Goal: Task Accomplishment & Management: Complete application form

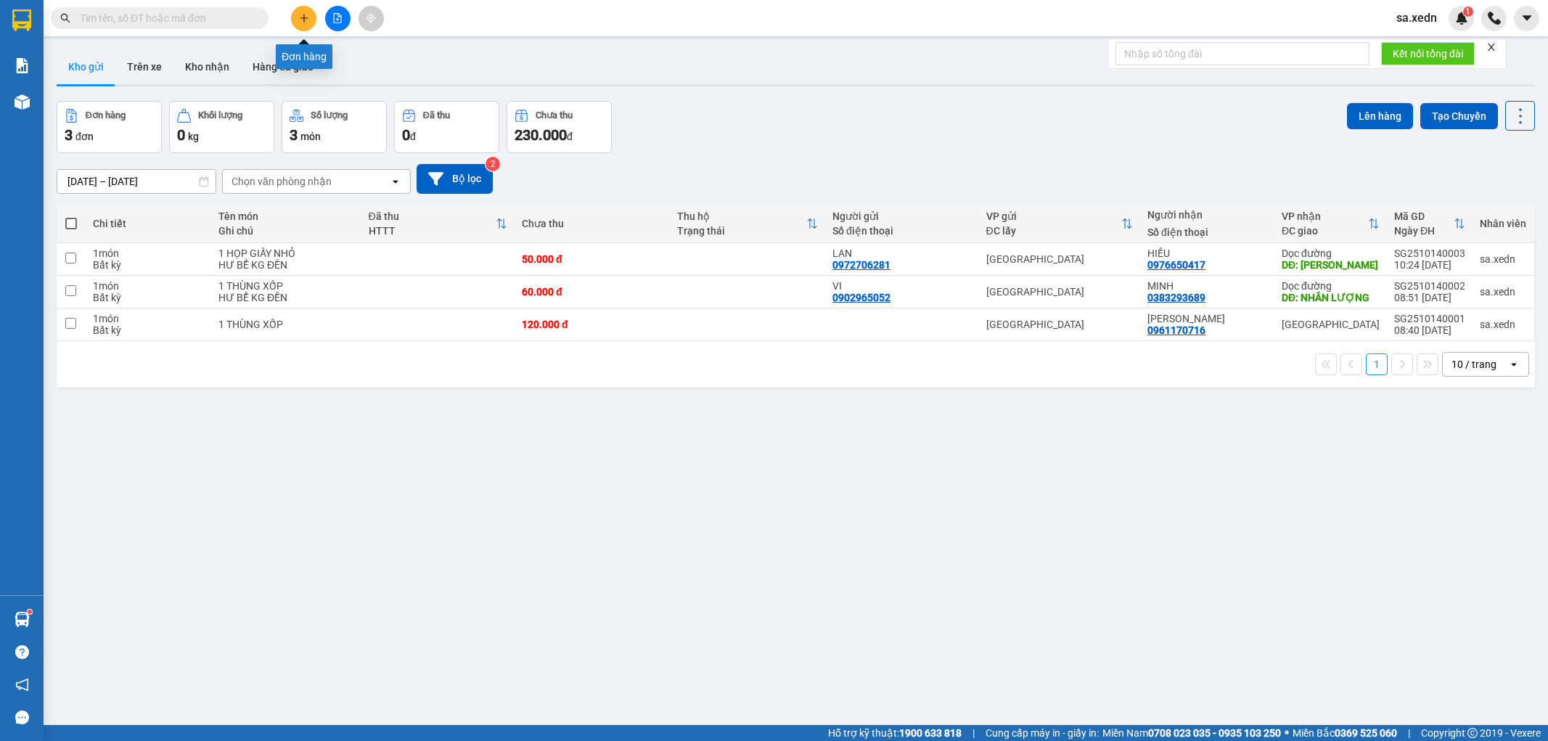
click at [299, 23] on button at bounding box center [303, 18] width 25 height 25
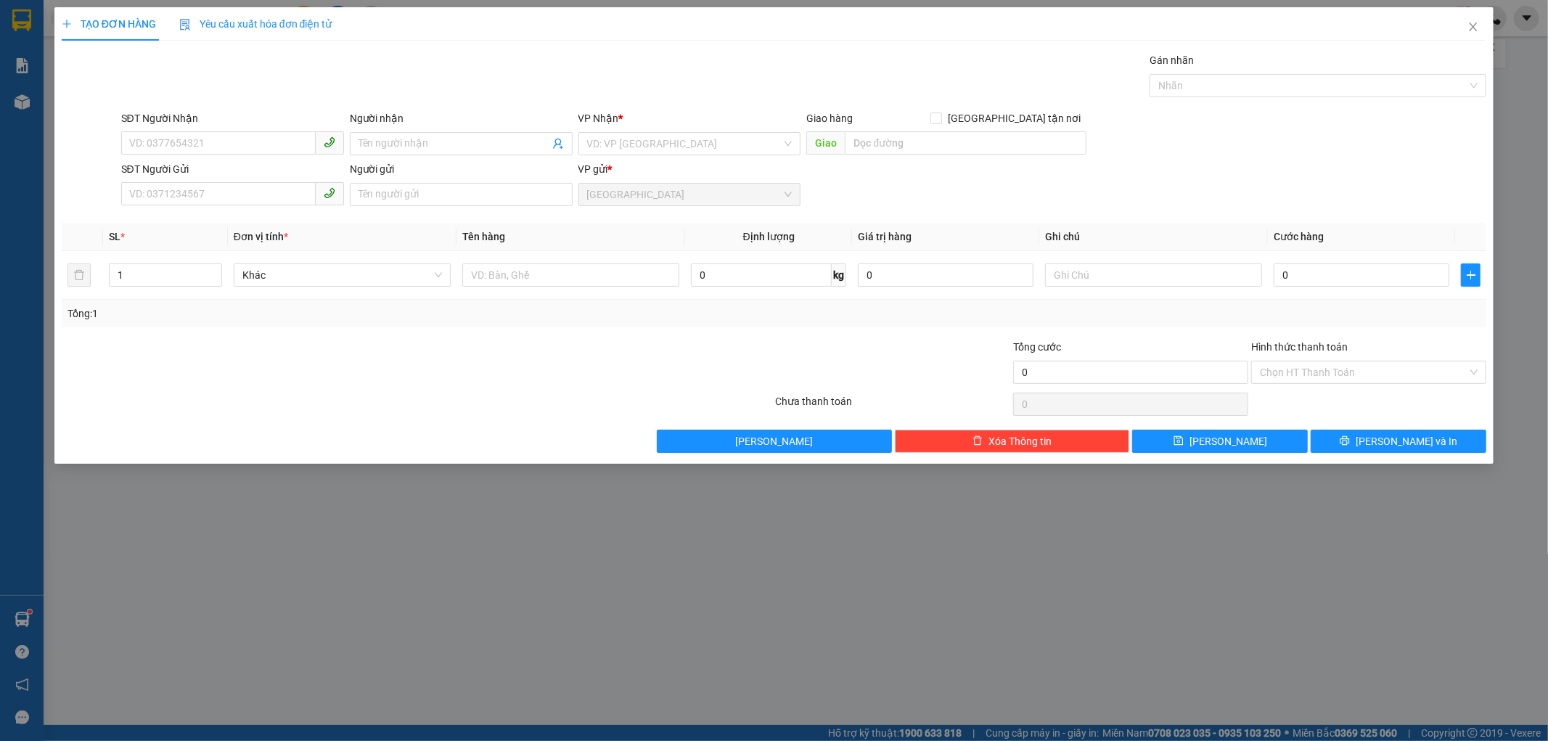
click at [205, 128] on div "SĐT Người Nhận" at bounding box center [232, 121] width 223 height 22
click at [129, 146] on input "SĐT Người Nhận" at bounding box center [218, 142] width 195 height 23
type input "5"
type input "0396752552"
click at [388, 147] on input "Người nhận" at bounding box center [454, 144] width 191 height 16
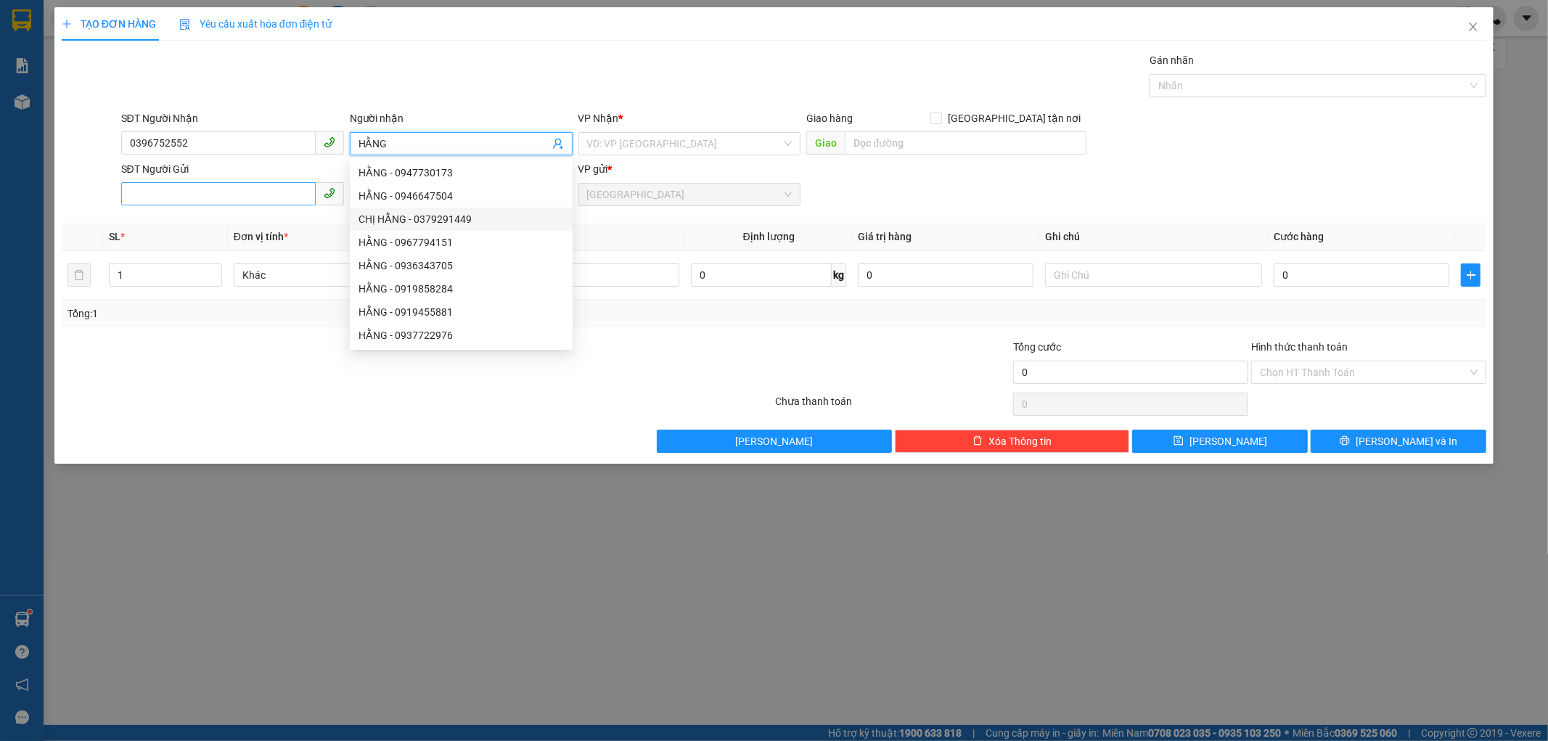
type input "HẰNG"
click at [154, 195] on input "SĐT Người Gửi" at bounding box center [218, 193] width 195 height 23
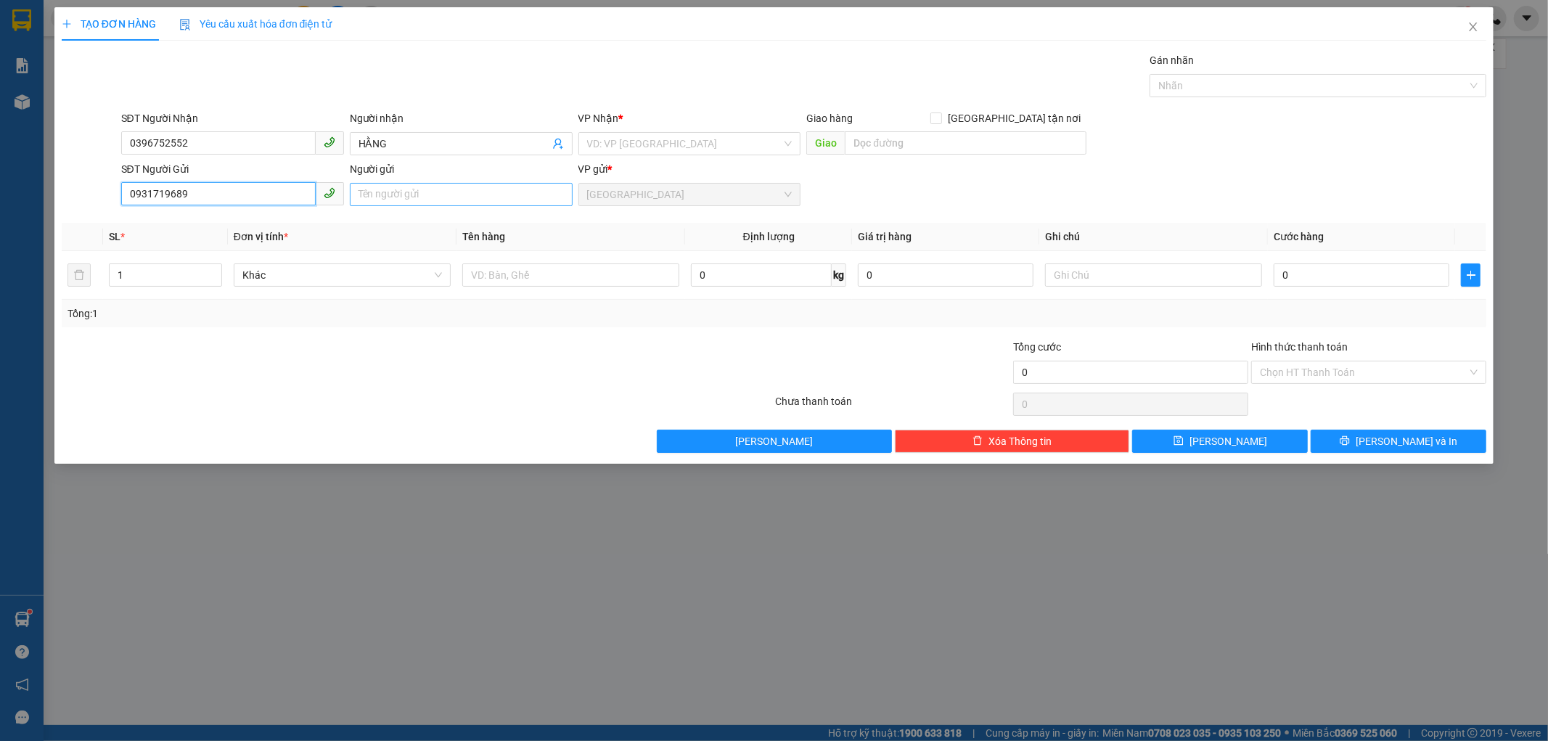
type input "0931719689"
click at [365, 204] on input "Người gửi" at bounding box center [461, 194] width 223 height 23
type input "CTY [GEOGRAPHIC_DATA]"
click at [852, 147] on input "text" at bounding box center [966, 142] width 242 height 23
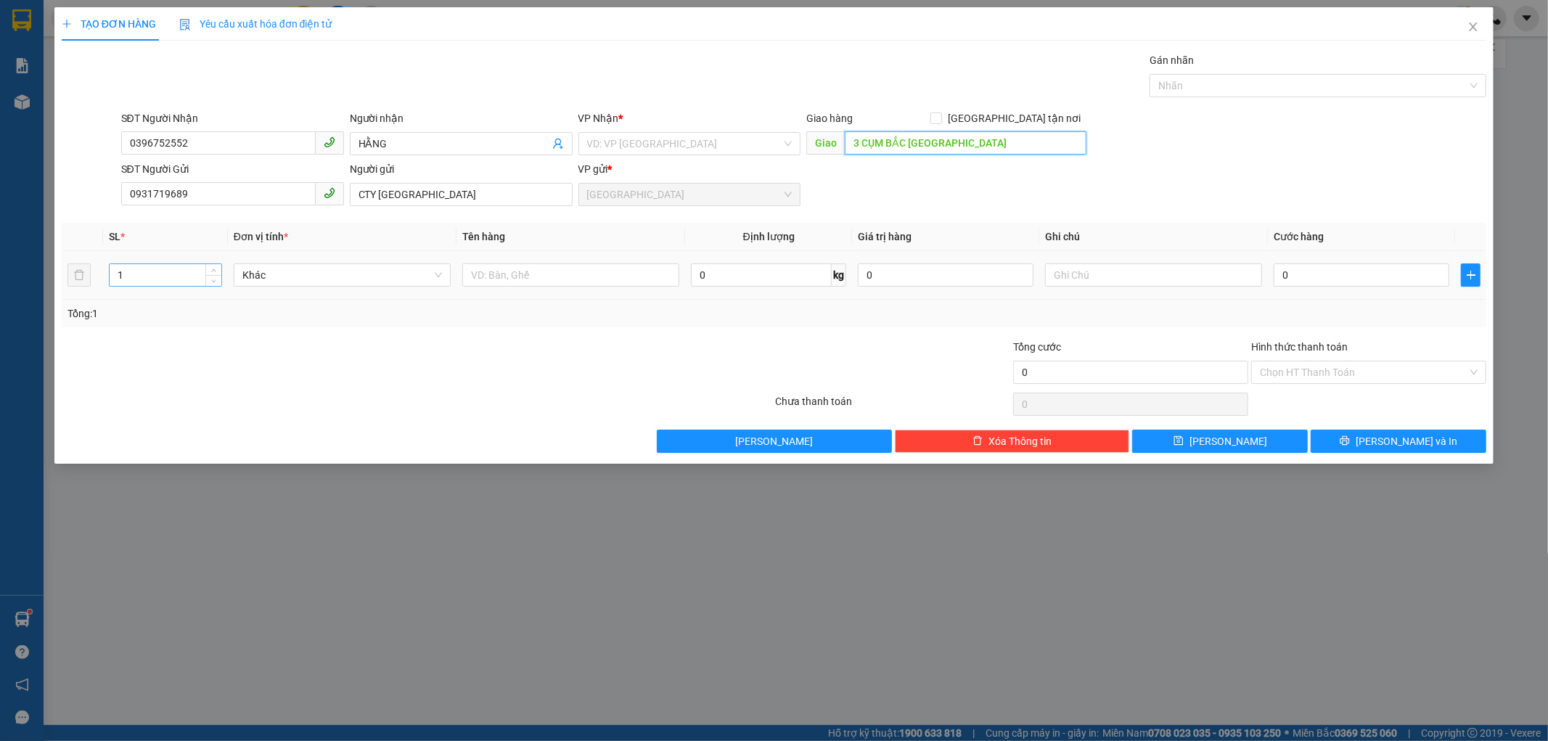
type input "3 CỤM BẮC [GEOGRAPHIC_DATA]"
click at [132, 279] on input "1" at bounding box center [166, 275] width 112 height 22
type input "3"
click at [474, 283] on input "text" at bounding box center [570, 274] width 217 height 23
type input "3 THÙNG GIẤY"
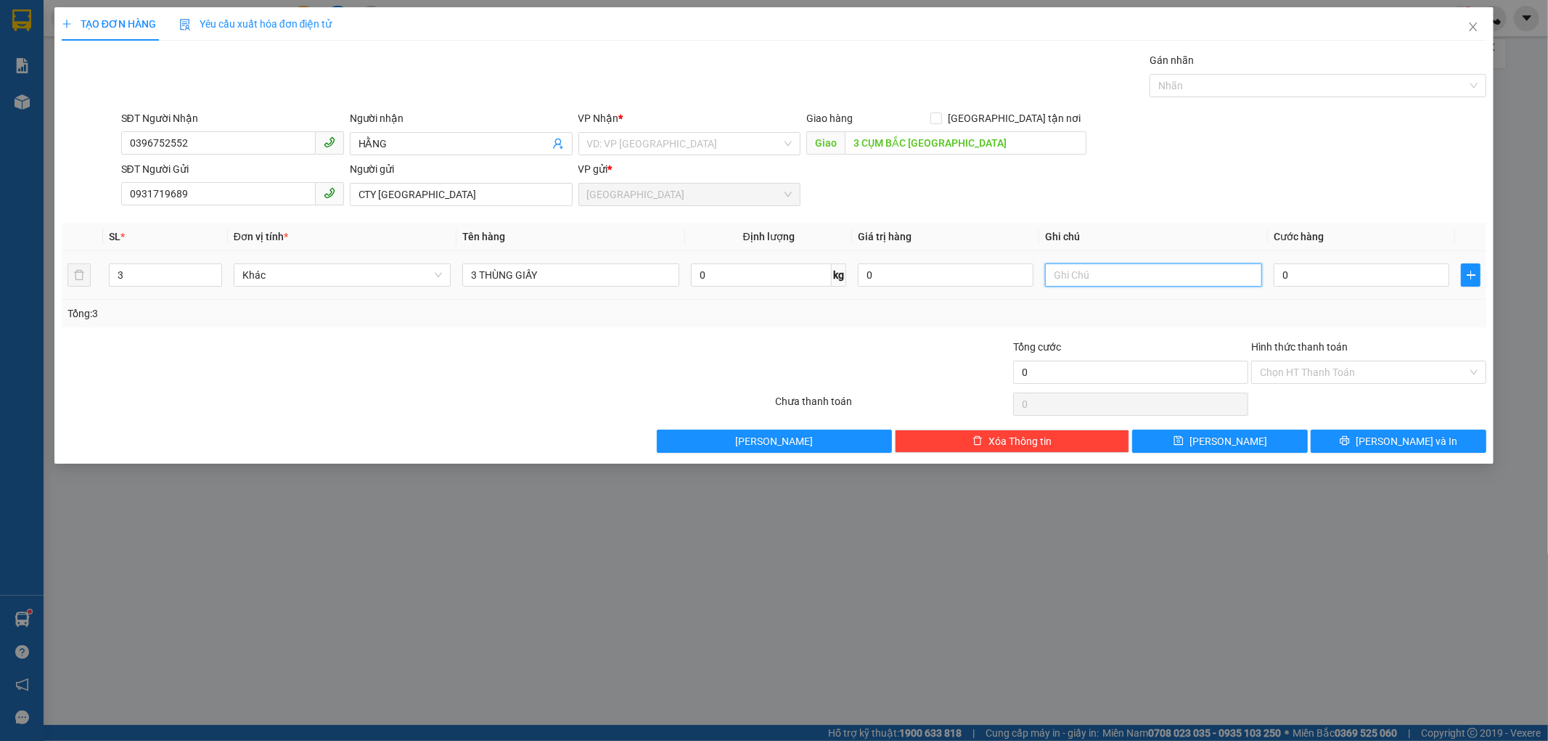
click at [1092, 279] on input "text" at bounding box center [1153, 274] width 217 height 23
type input "HƯ BỂ KG ĐỀN"
click at [1296, 287] on div "0" at bounding box center [1362, 275] width 176 height 29
click at [1290, 277] on input "0" at bounding box center [1362, 274] width 176 height 23
type input "2"
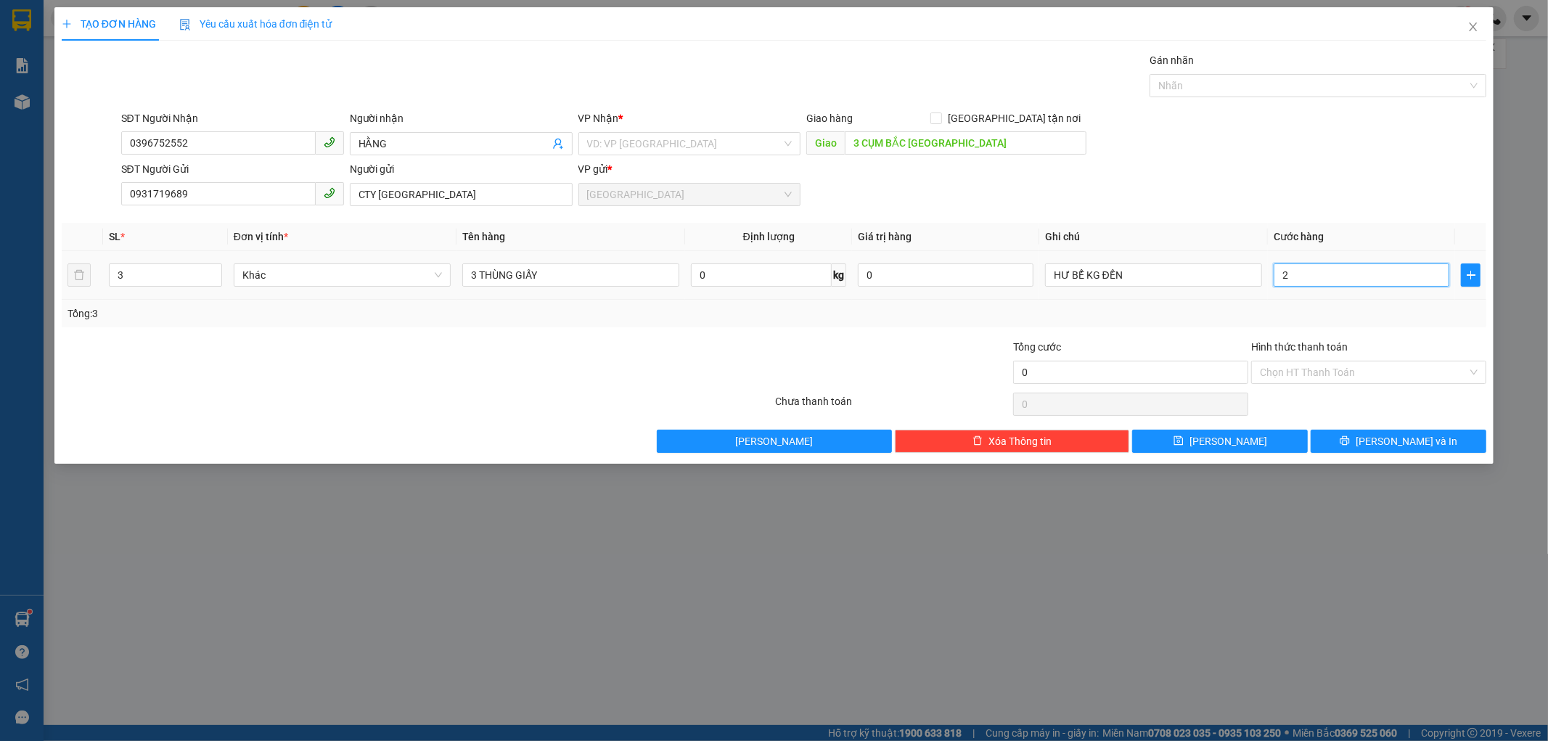
type input "2"
type input "20"
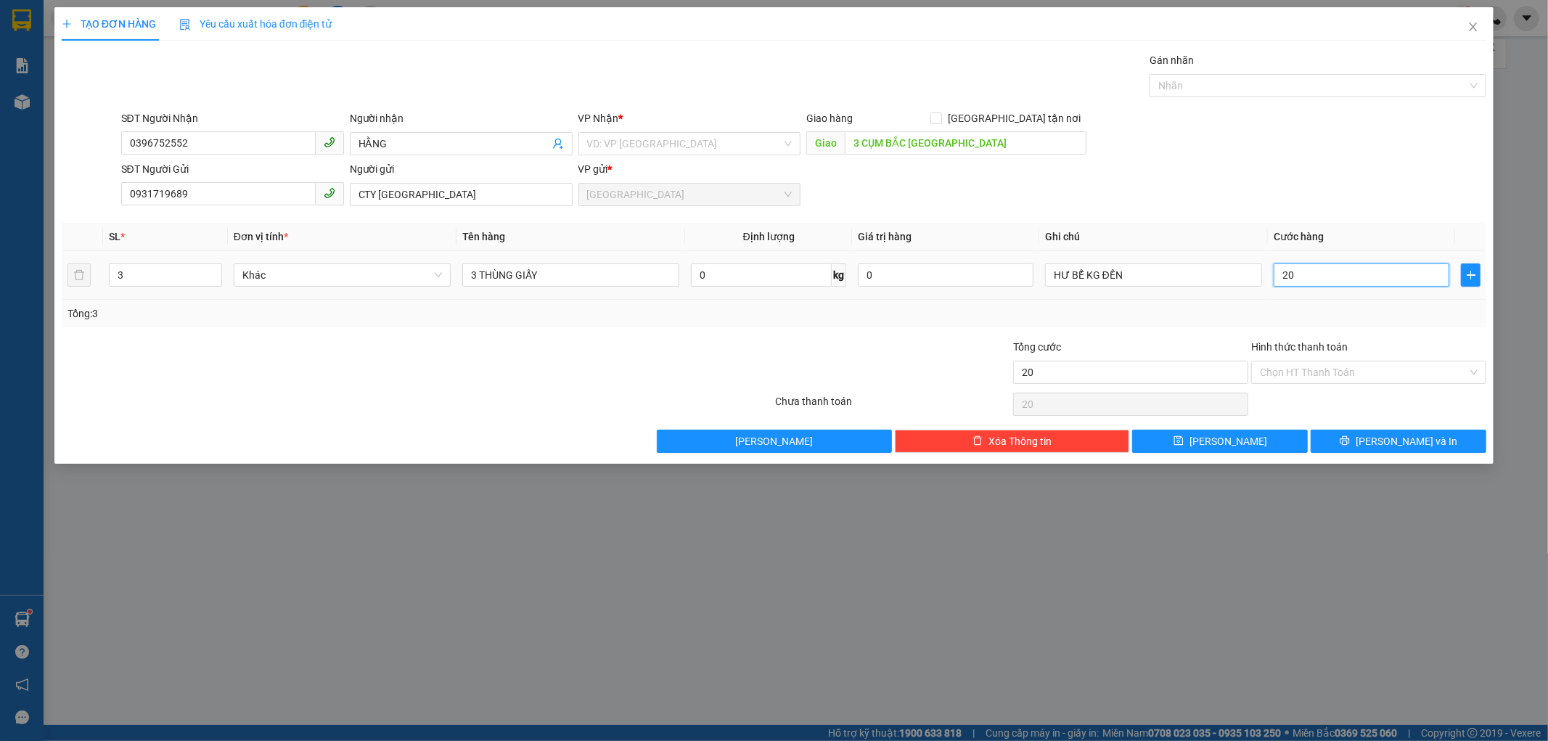
type input "200"
type input "200.000"
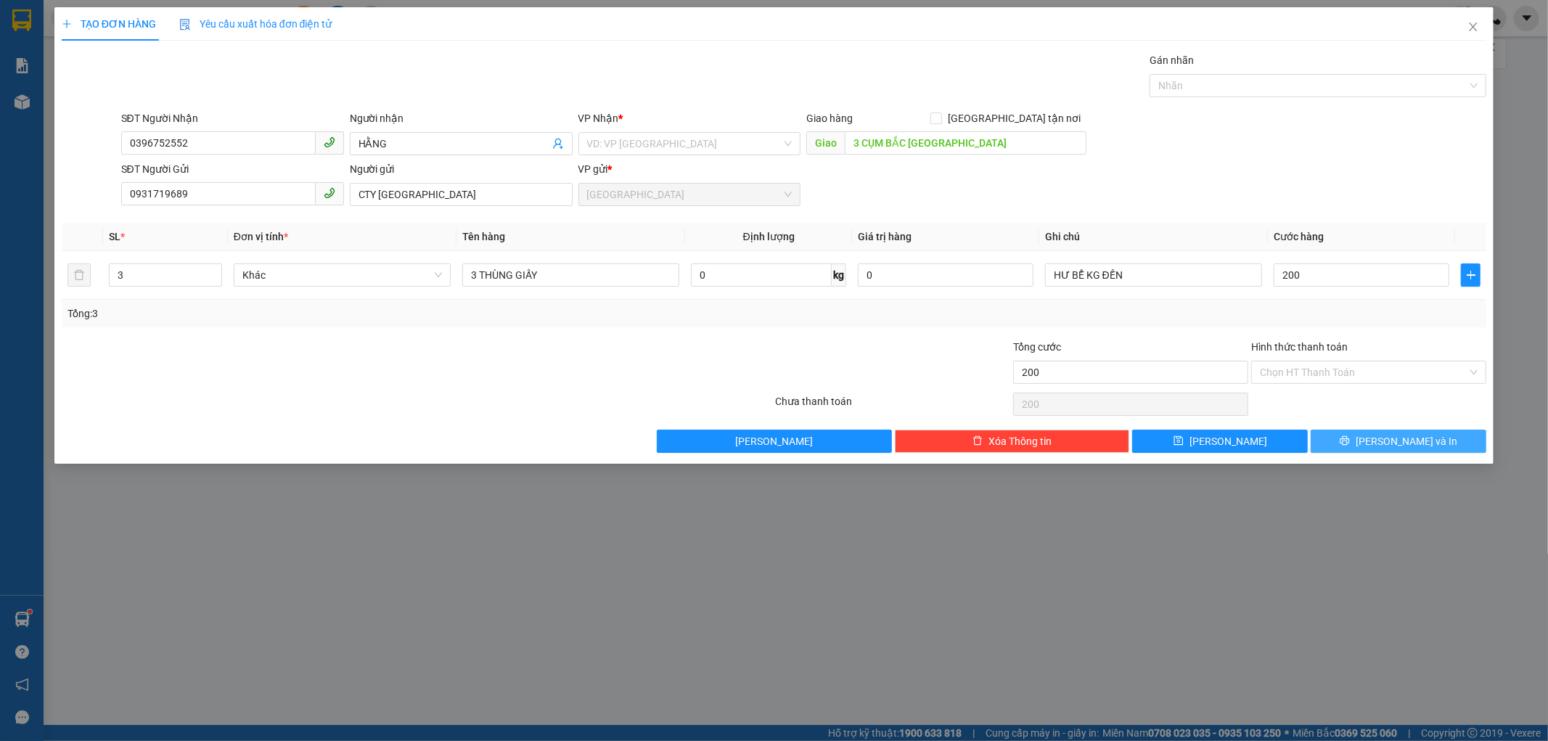
type input "200.000"
click at [1346, 445] on button "[PERSON_NAME] và In" at bounding box center [1399, 441] width 176 height 23
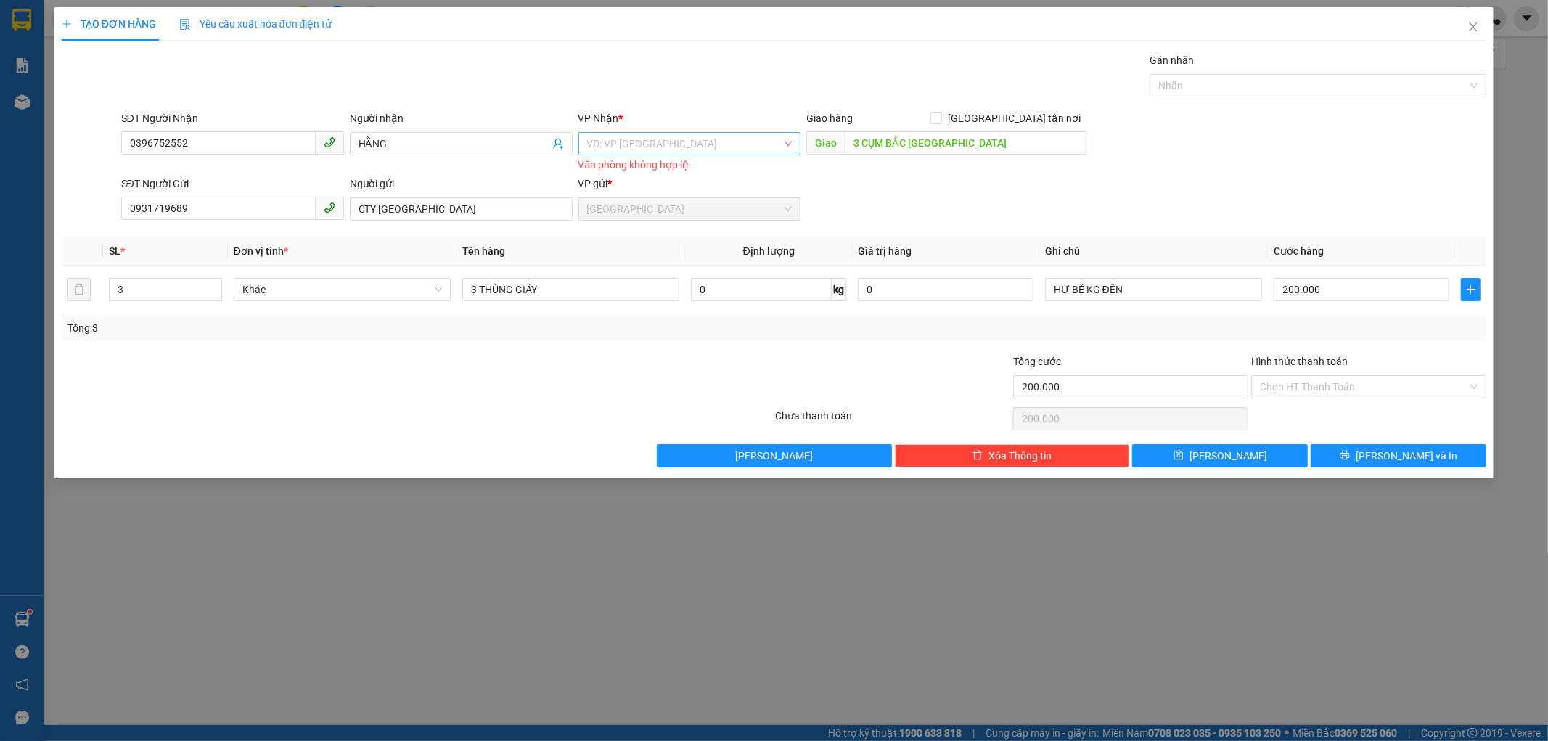
click at [642, 142] on input "search" at bounding box center [684, 144] width 195 height 22
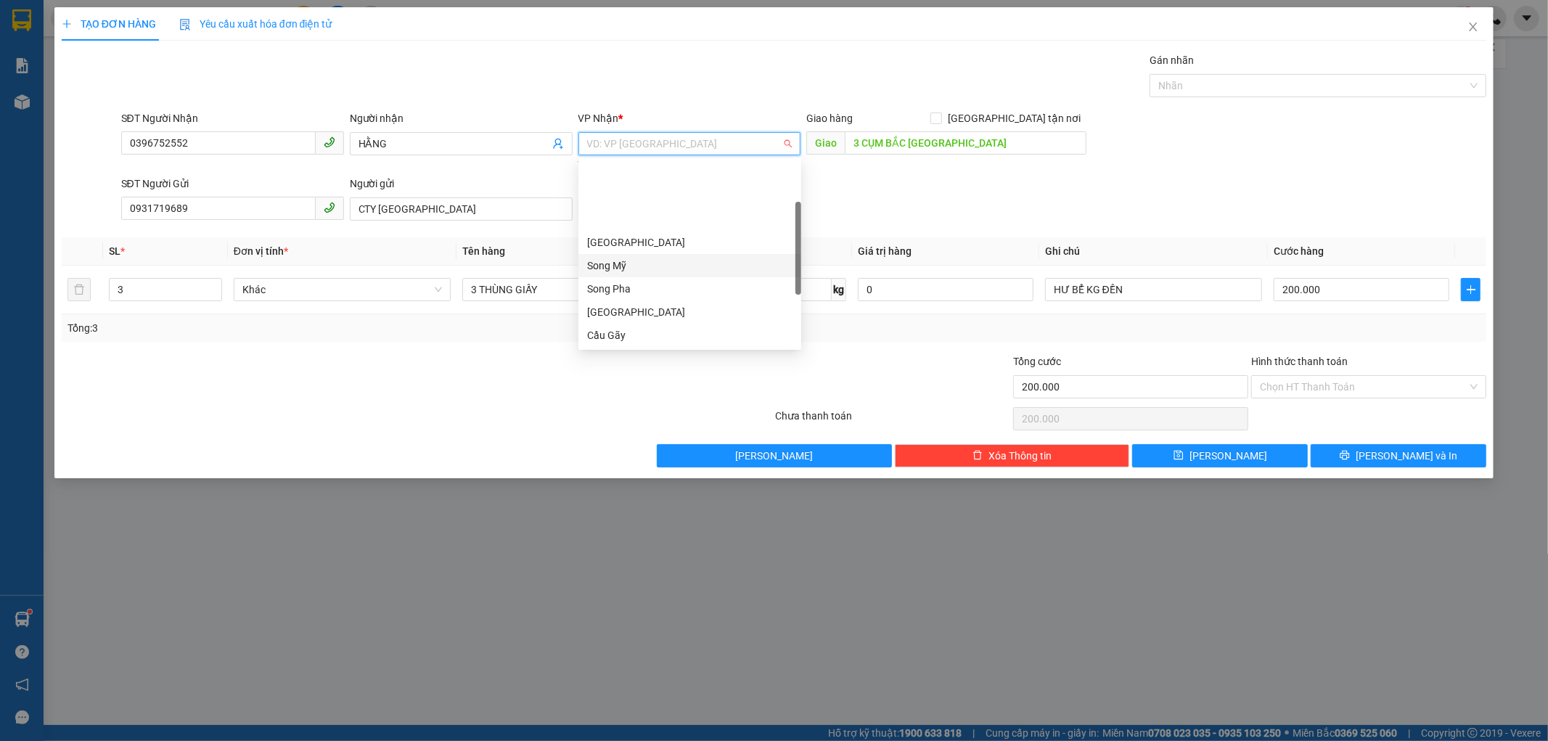
scroll to position [208, 0]
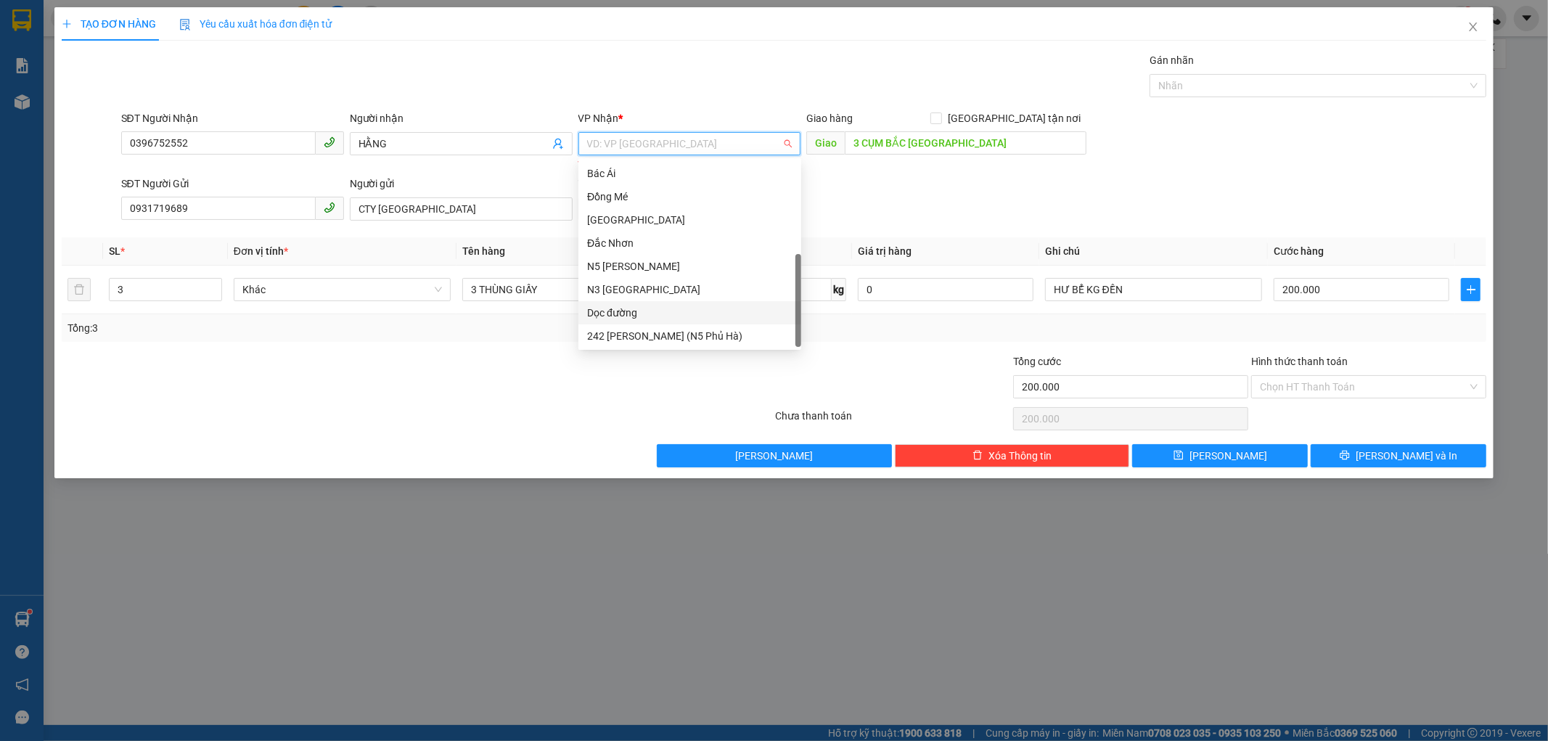
click at [619, 312] on div "Dọc đường" at bounding box center [689, 313] width 205 height 16
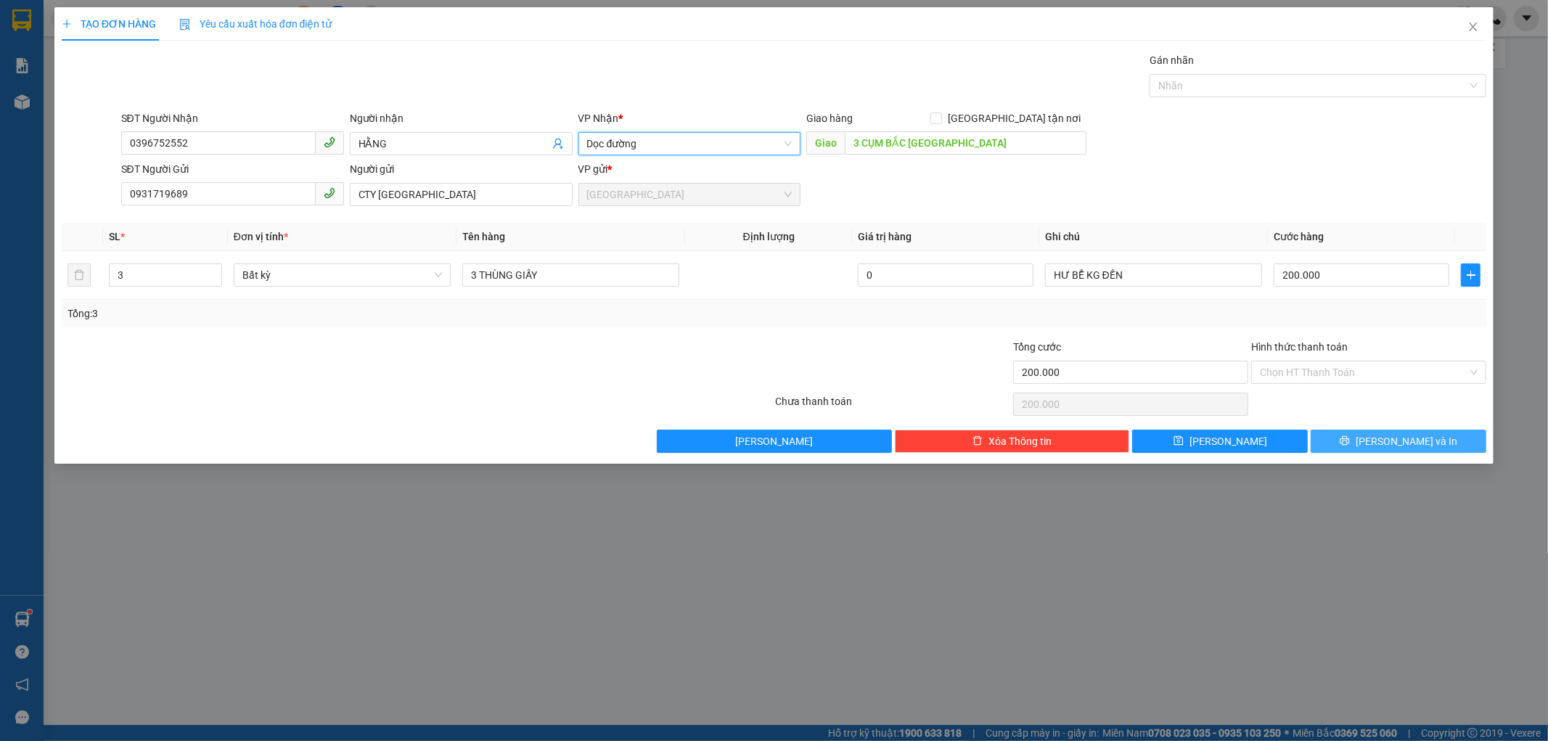
click at [1322, 441] on button "[PERSON_NAME] và In" at bounding box center [1399, 441] width 176 height 23
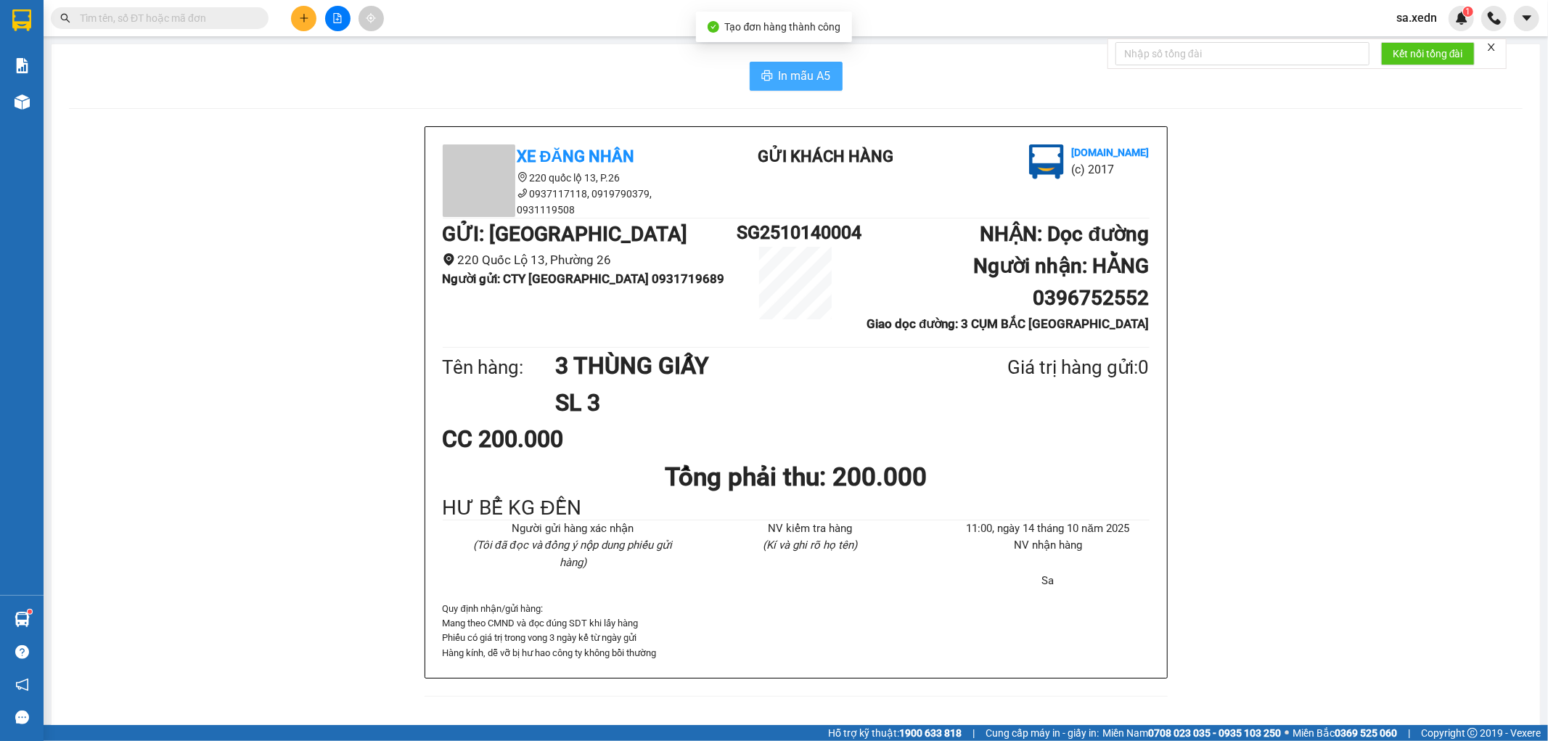
click at [803, 71] on span "In mẫu A5" at bounding box center [805, 76] width 52 height 18
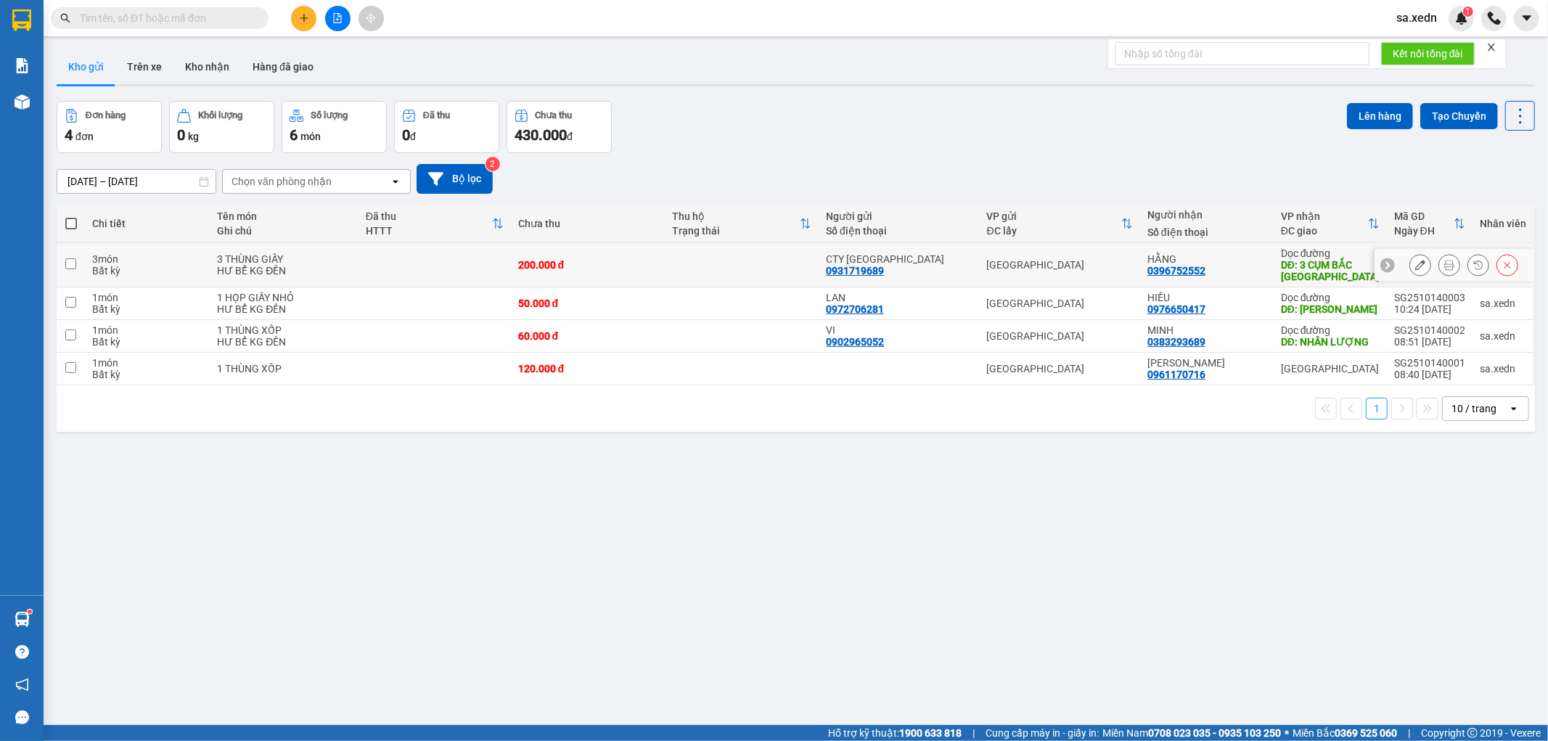
click at [1444, 261] on icon at bounding box center [1449, 265] width 10 height 10
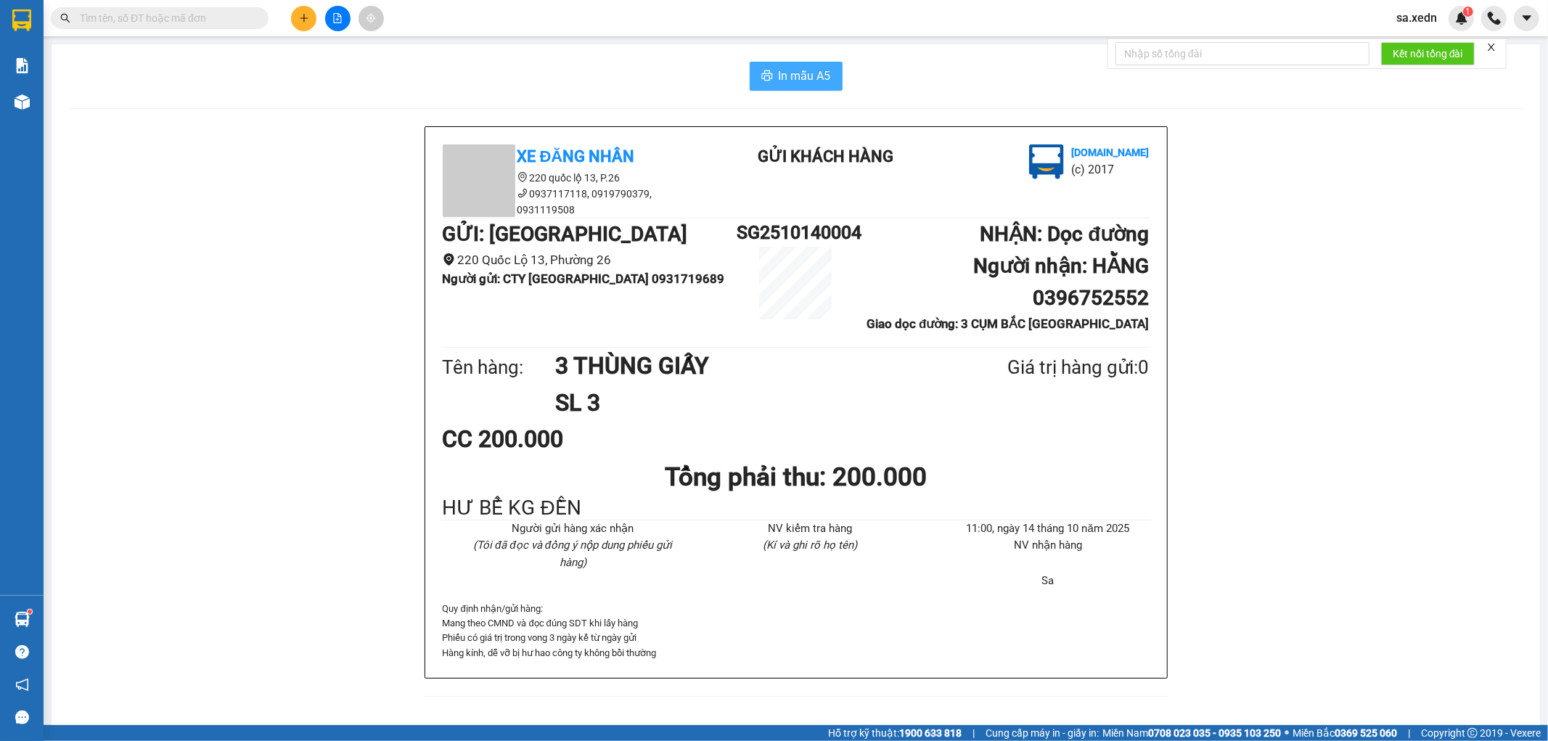
click at [782, 74] on span "In mẫu A5" at bounding box center [805, 76] width 52 height 18
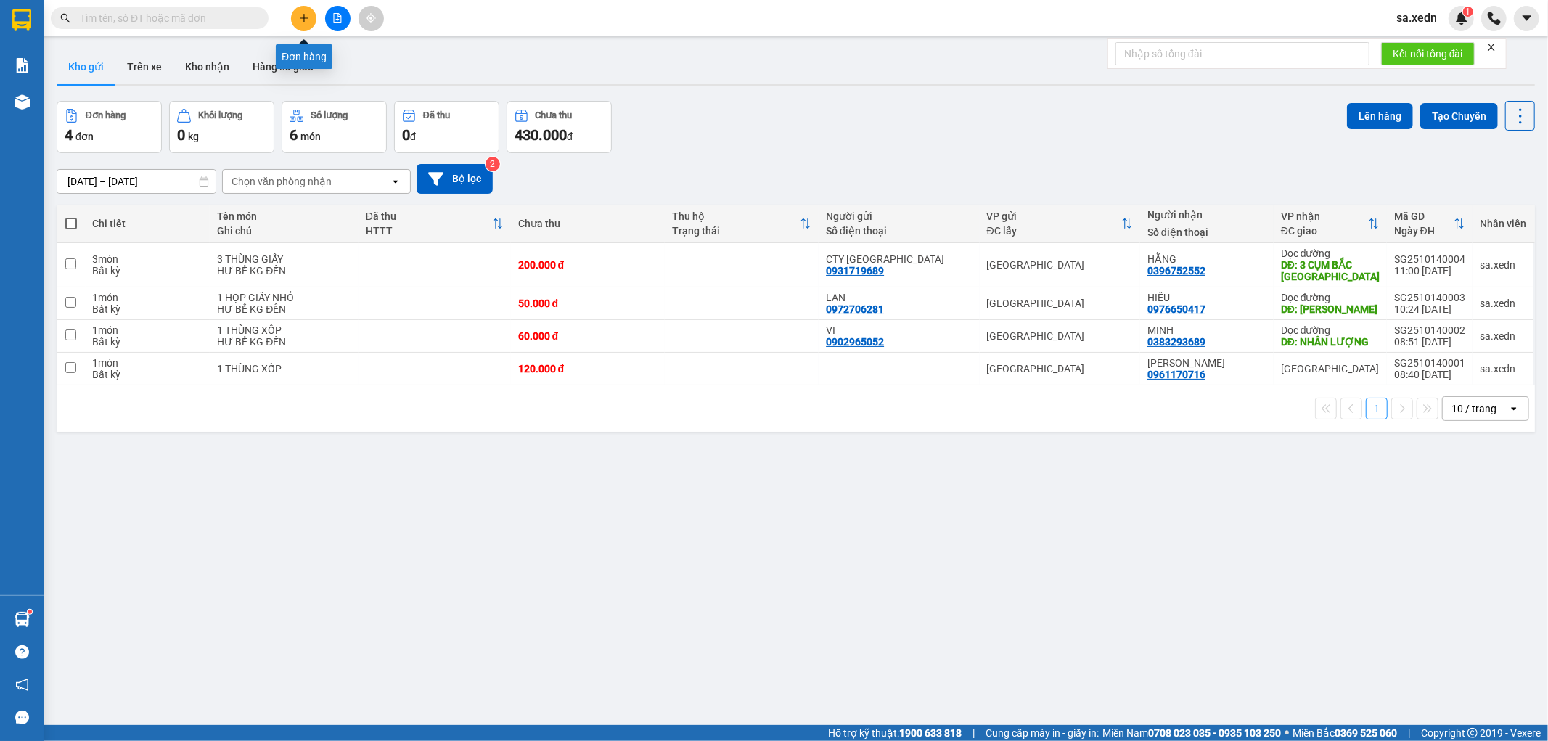
click at [306, 15] on icon "plus" at bounding box center [304, 18] width 10 height 10
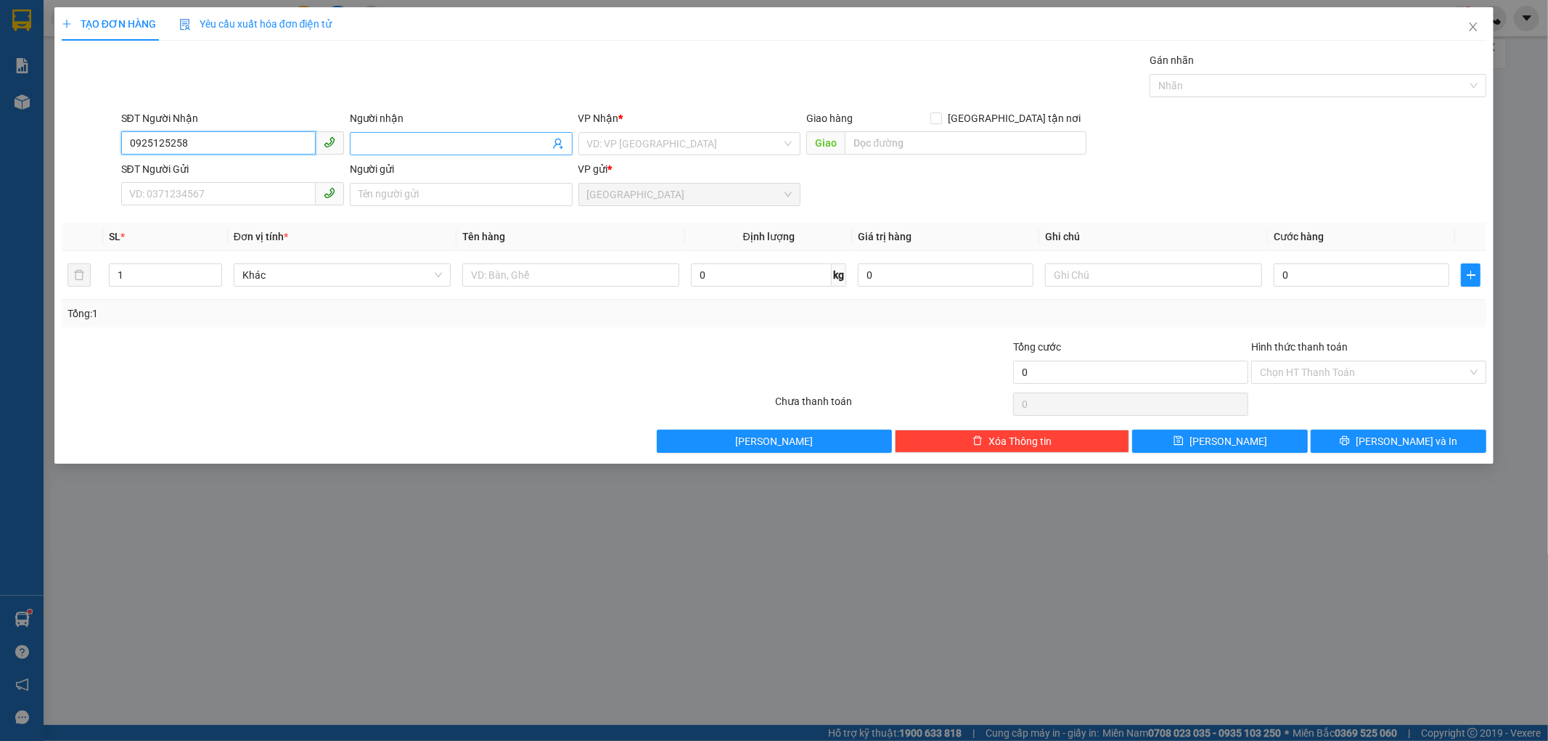
type input "0925125258"
click at [361, 147] on input "Người nhận" at bounding box center [454, 144] width 191 height 16
type input "MỸ TRÂM"
click at [676, 129] on div "VP Nhận *" at bounding box center [689, 121] width 223 height 22
click at [676, 136] on input "search" at bounding box center [684, 144] width 195 height 22
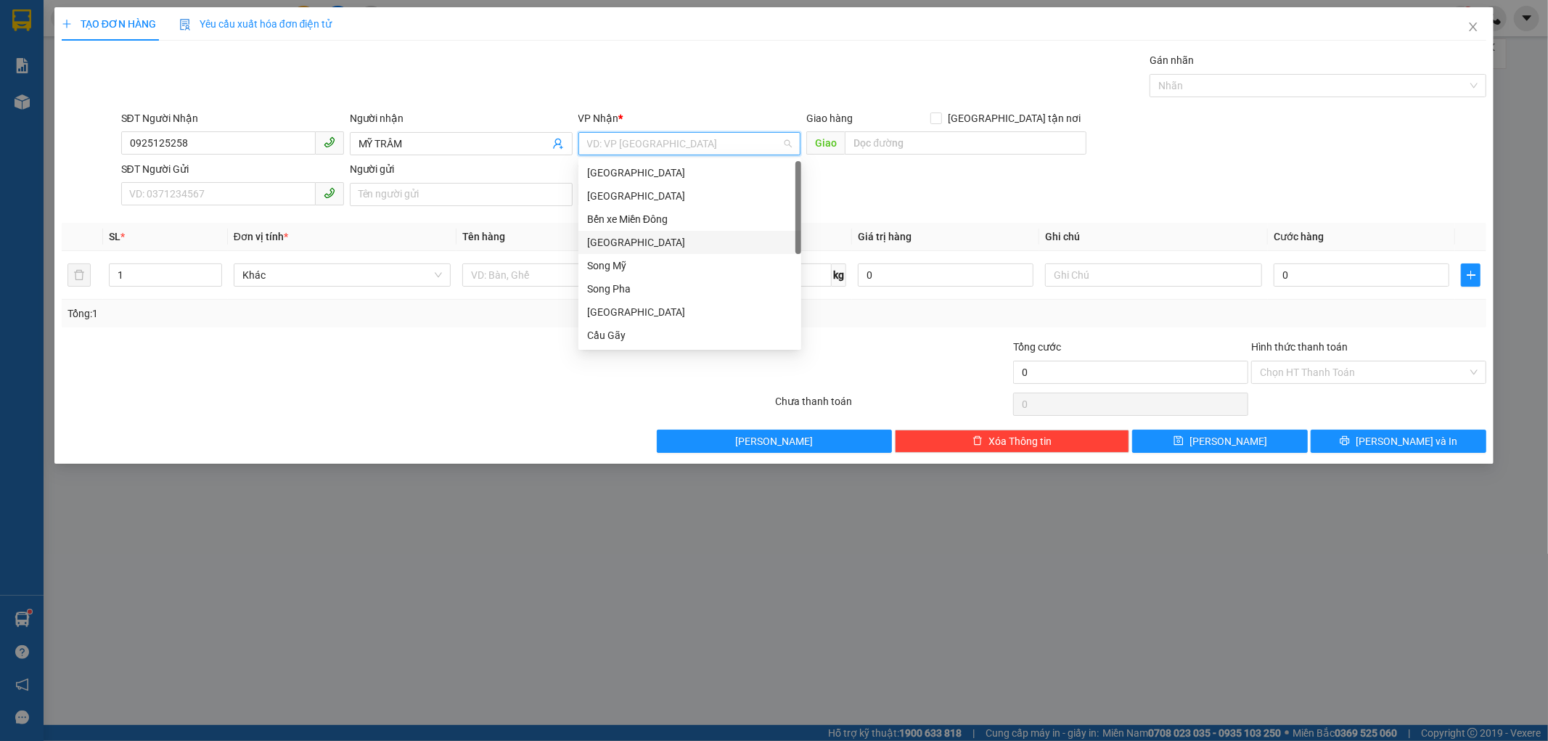
click at [624, 247] on div "[GEOGRAPHIC_DATA]" at bounding box center [689, 242] width 205 height 16
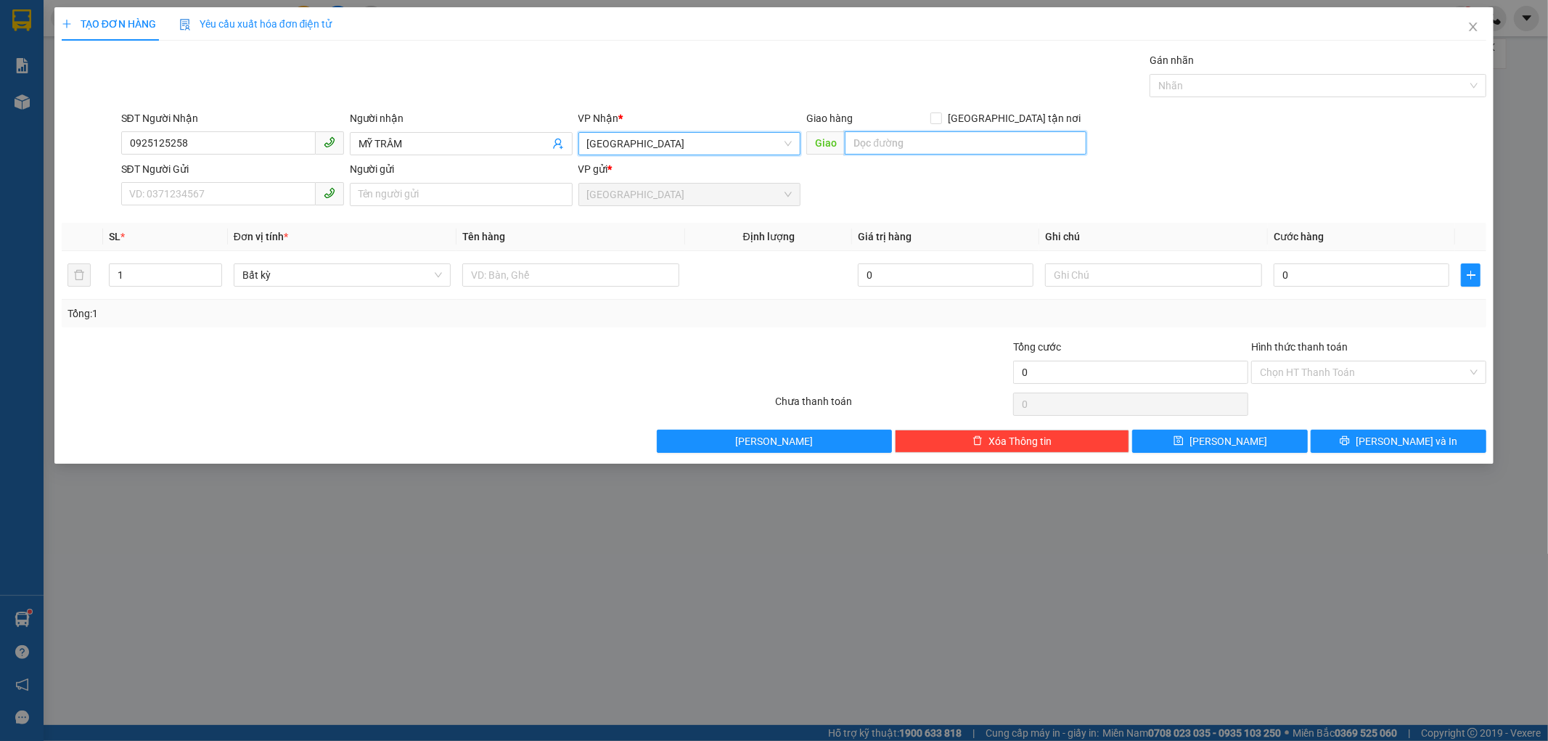
click at [884, 139] on input "text" at bounding box center [966, 142] width 242 height 23
type input "[GEOGRAPHIC_DATA]"
click at [189, 192] on input "SĐT Người Gửi" at bounding box center [218, 193] width 195 height 23
type input "0343691841"
click at [370, 201] on input "Người gửi" at bounding box center [461, 194] width 223 height 23
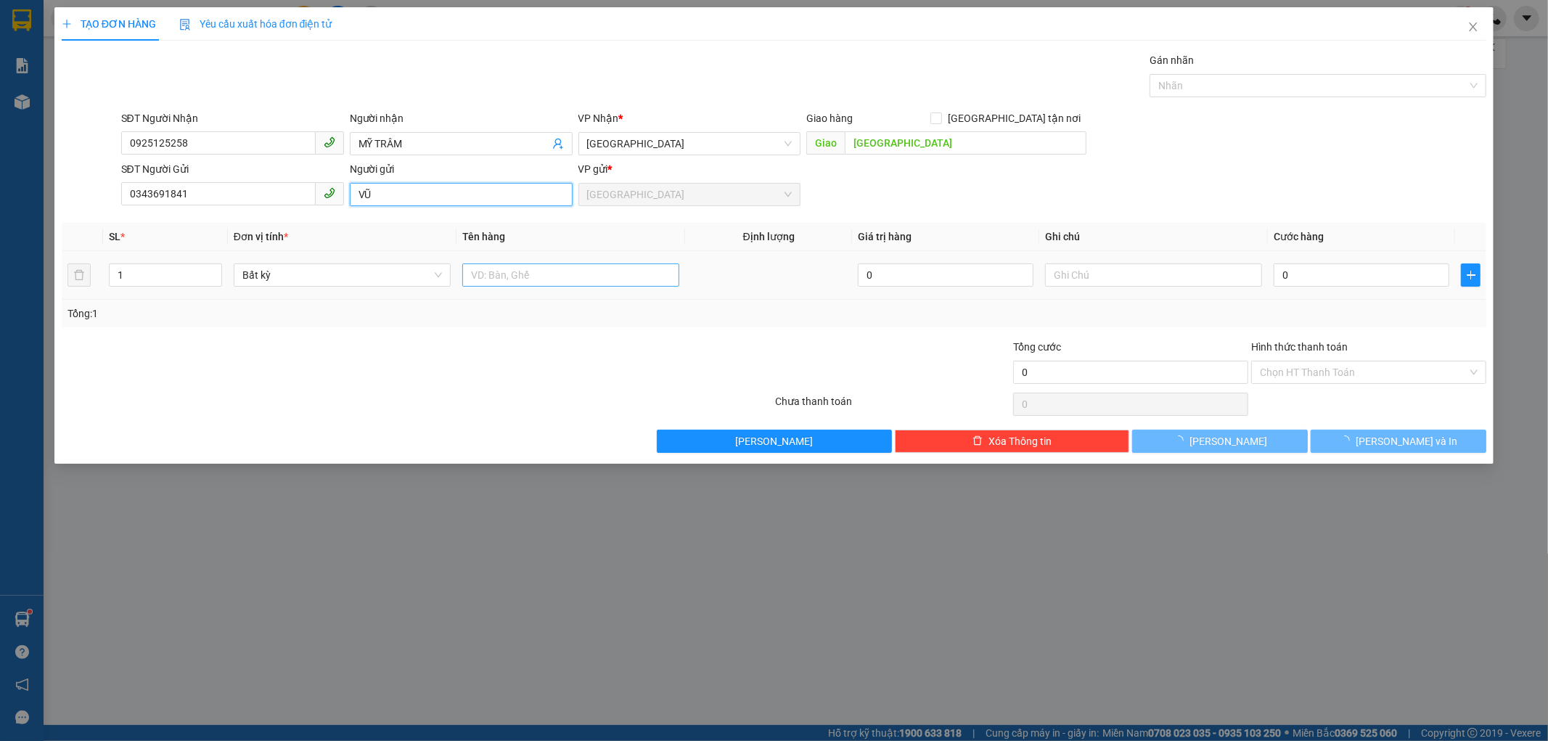
type input "VŨ"
click at [488, 279] on body "Kết quả tìm kiếm ( 0 ) Bộ lọc No Data sa.xedn 1 Báo cáo Báo cáo dòng tiền (nhà …" at bounding box center [774, 370] width 1548 height 741
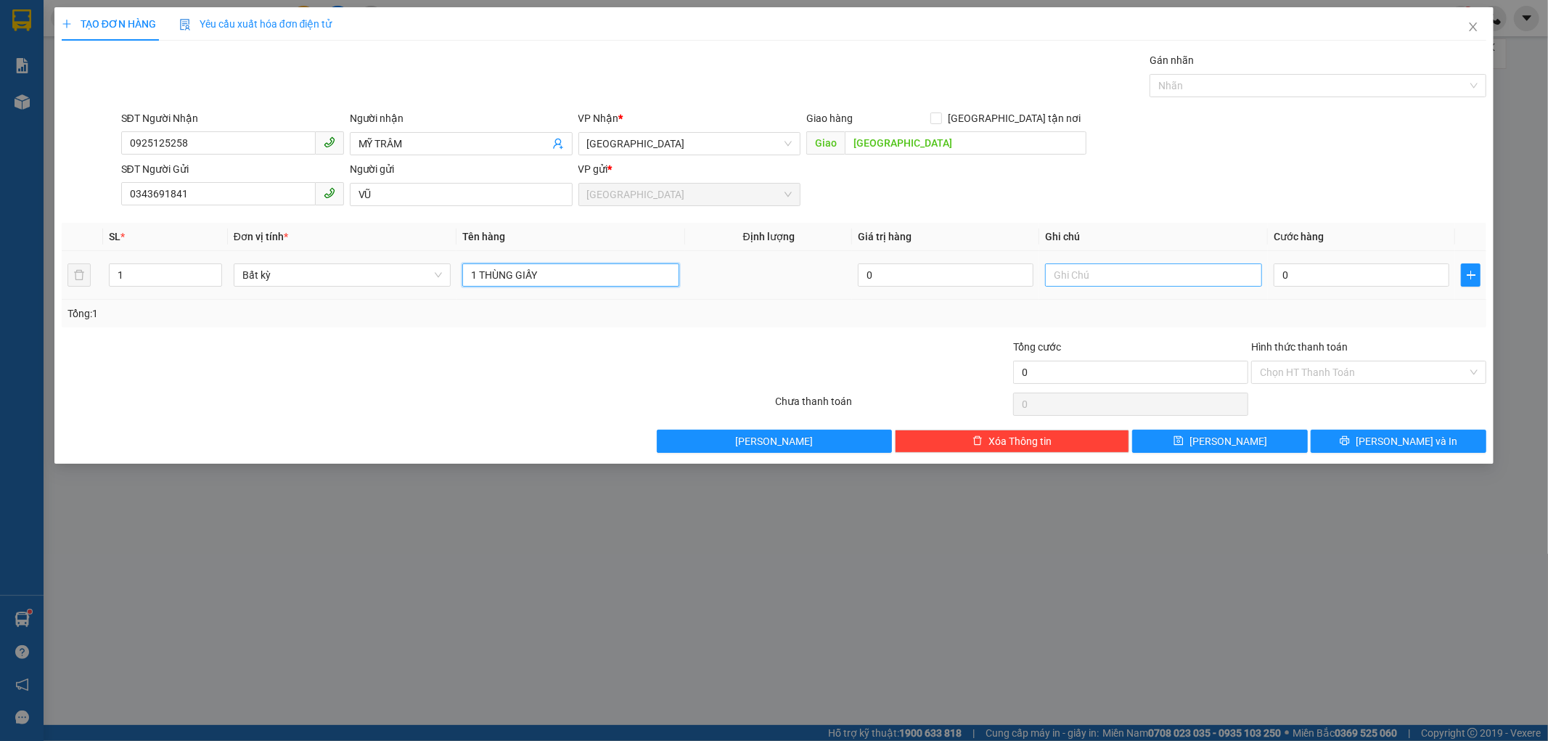
type input "1 THÙNG GIẤY"
click at [1051, 283] on input "text" at bounding box center [1153, 274] width 217 height 23
type input "1"
type input "HƯ BỂ KG ĐỀN"
click at [1286, 272] on input "0" at bounding box center [1362, 274] width 176 height 23
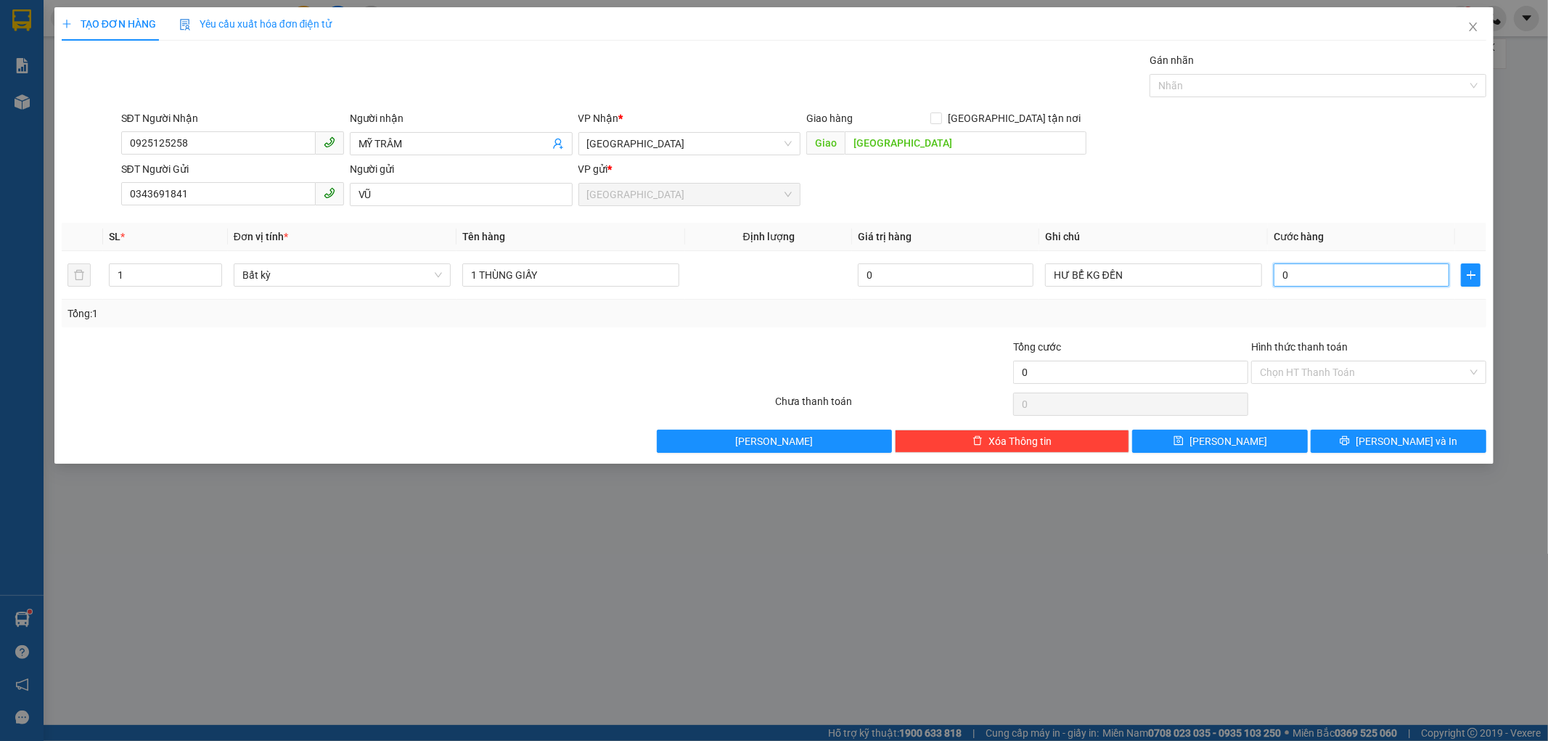
type input "5"
type input "50"
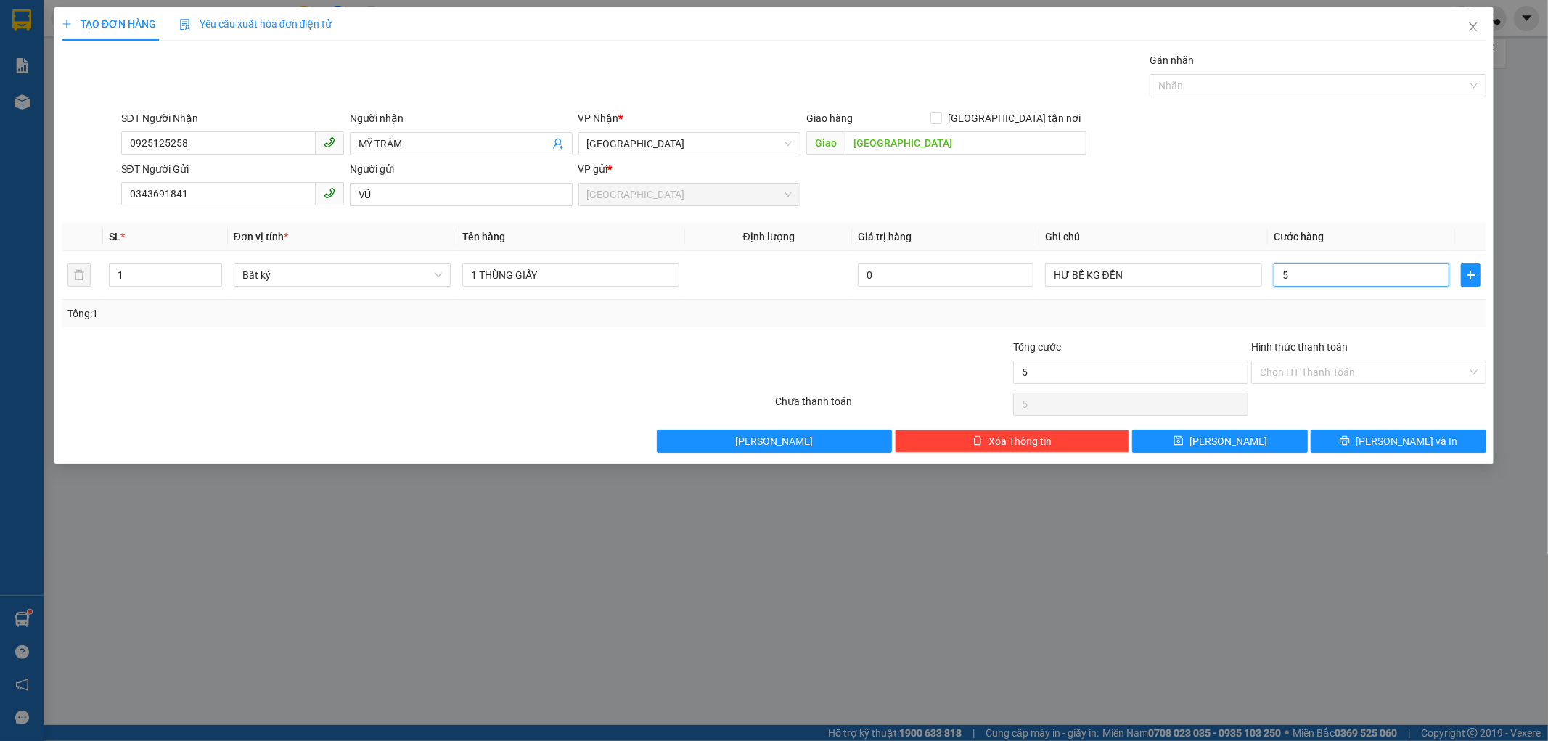
type input "50"
type input "50.000"
click at [1189, 367] on input "50.000" at bounding box center [1130, 372] width 235 height 23
click at [1172, 280] on input "HƯ BỂ KG ĐỀN" at bounding box center [1153, 274] width 217 height 23
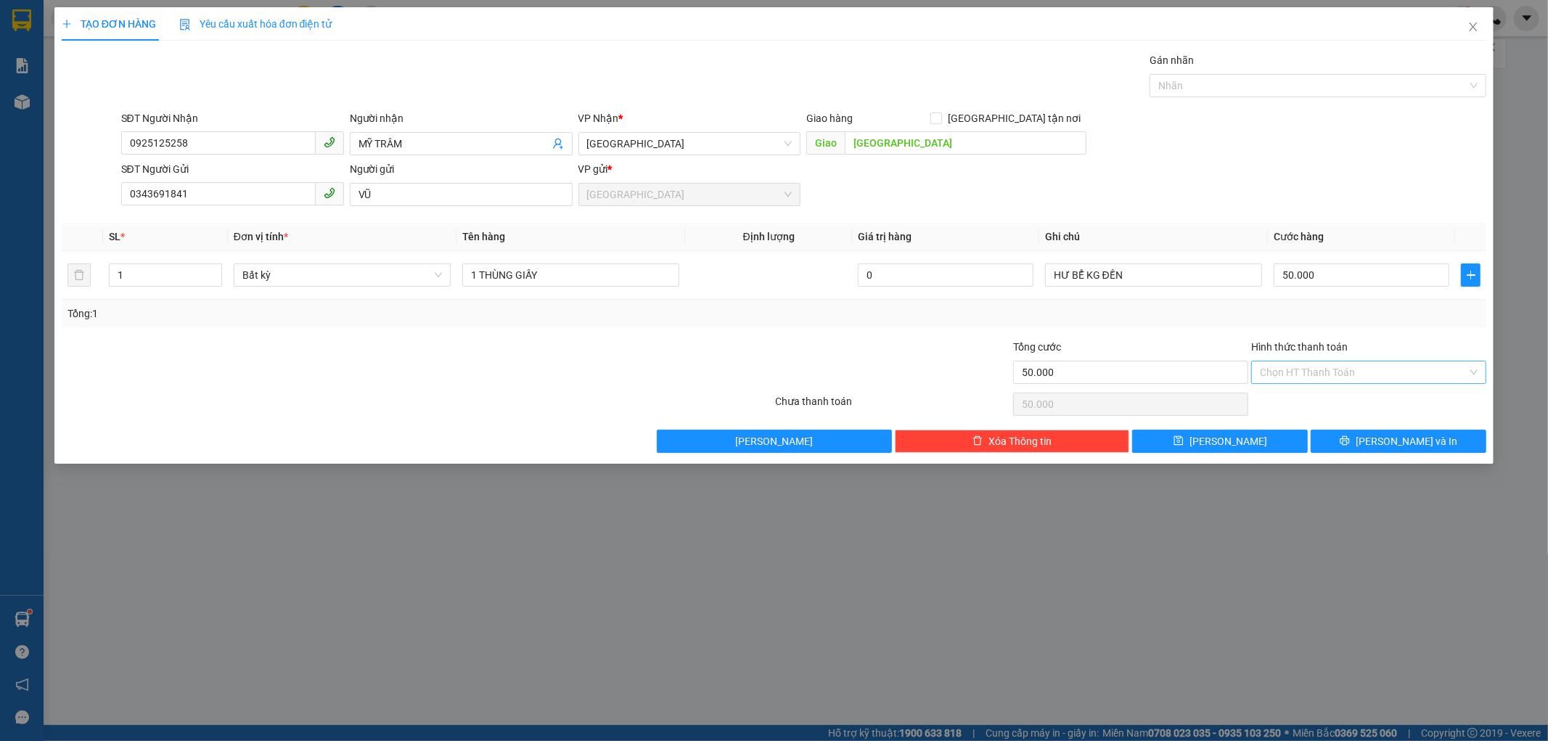
click at [1274, 369] on input "Hình thức thanh toán" at bounding box center [1364, 372] width 208 height 22
click at [1282, 395] on div "Tại văn phòng" at bounding box center [1370, 401] width 218 height 16
type input "0"
click at [1354, 441] on button "[PERSON_NAME] và In" at bounding box center [1399, 441] width 176 height 23
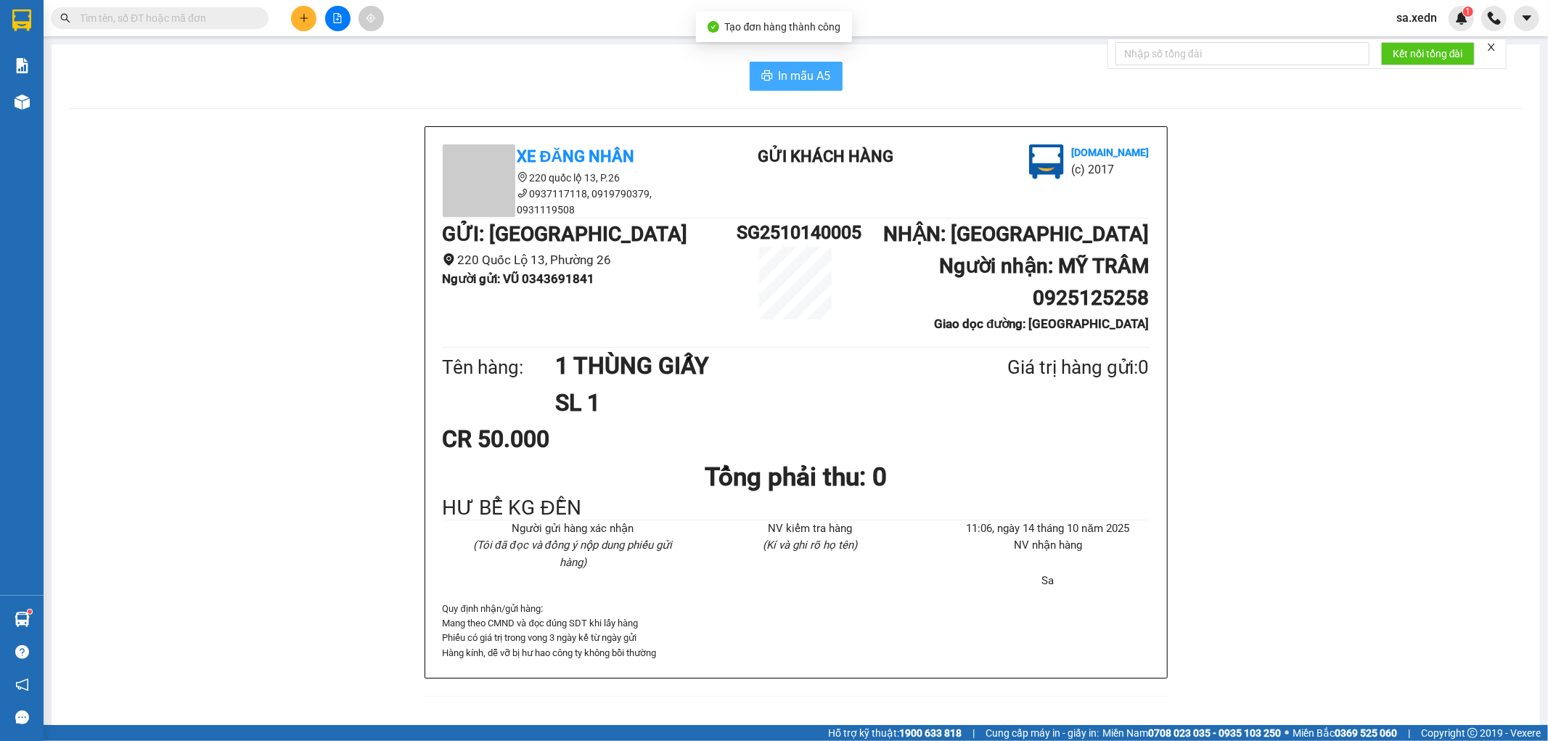
click at [826, 81] on button "In mẫu A5" at bounding box center [796, 76] width 93 height 29
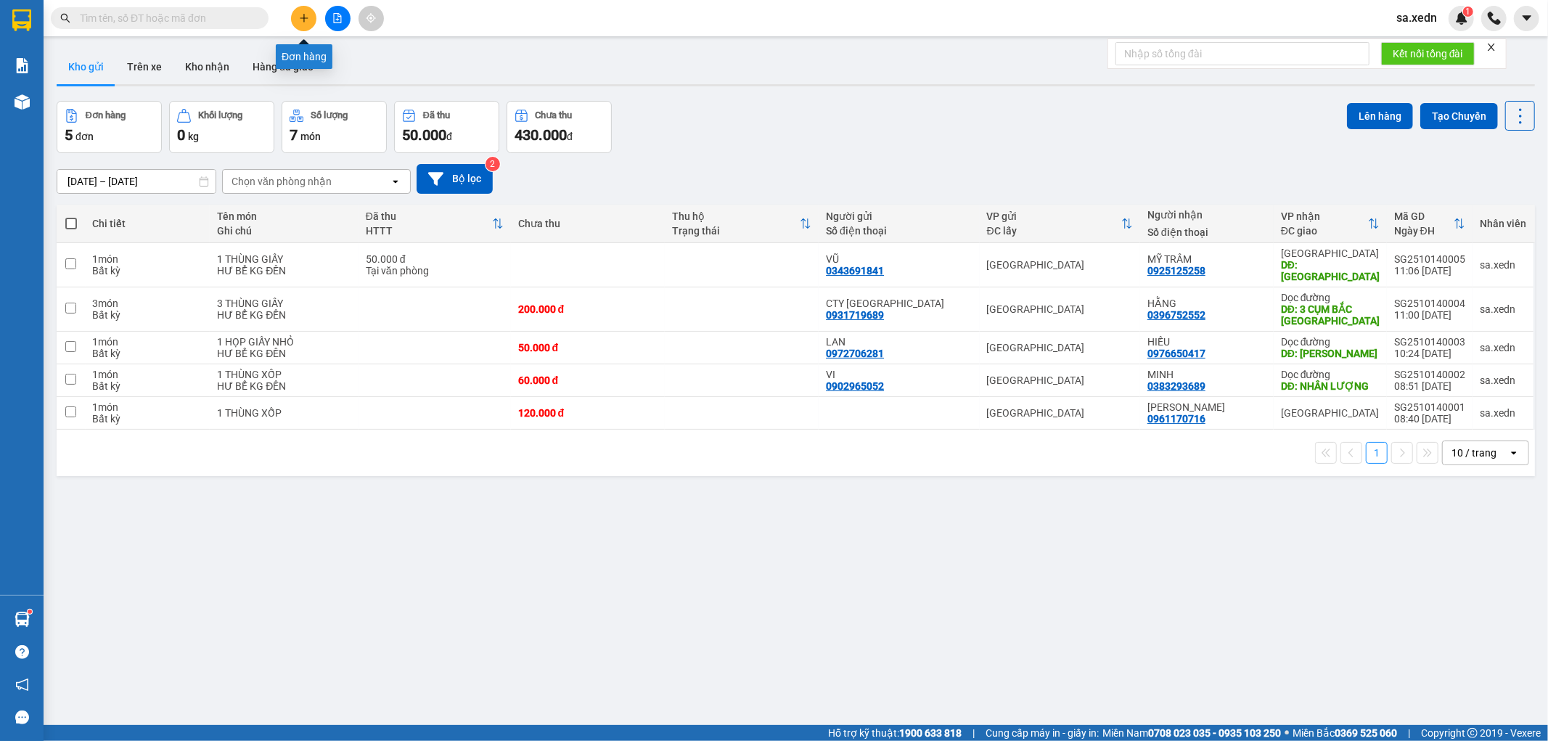
click at [300, 18] on icon "plus" at bounding box center [304, 17] width 8 height 1
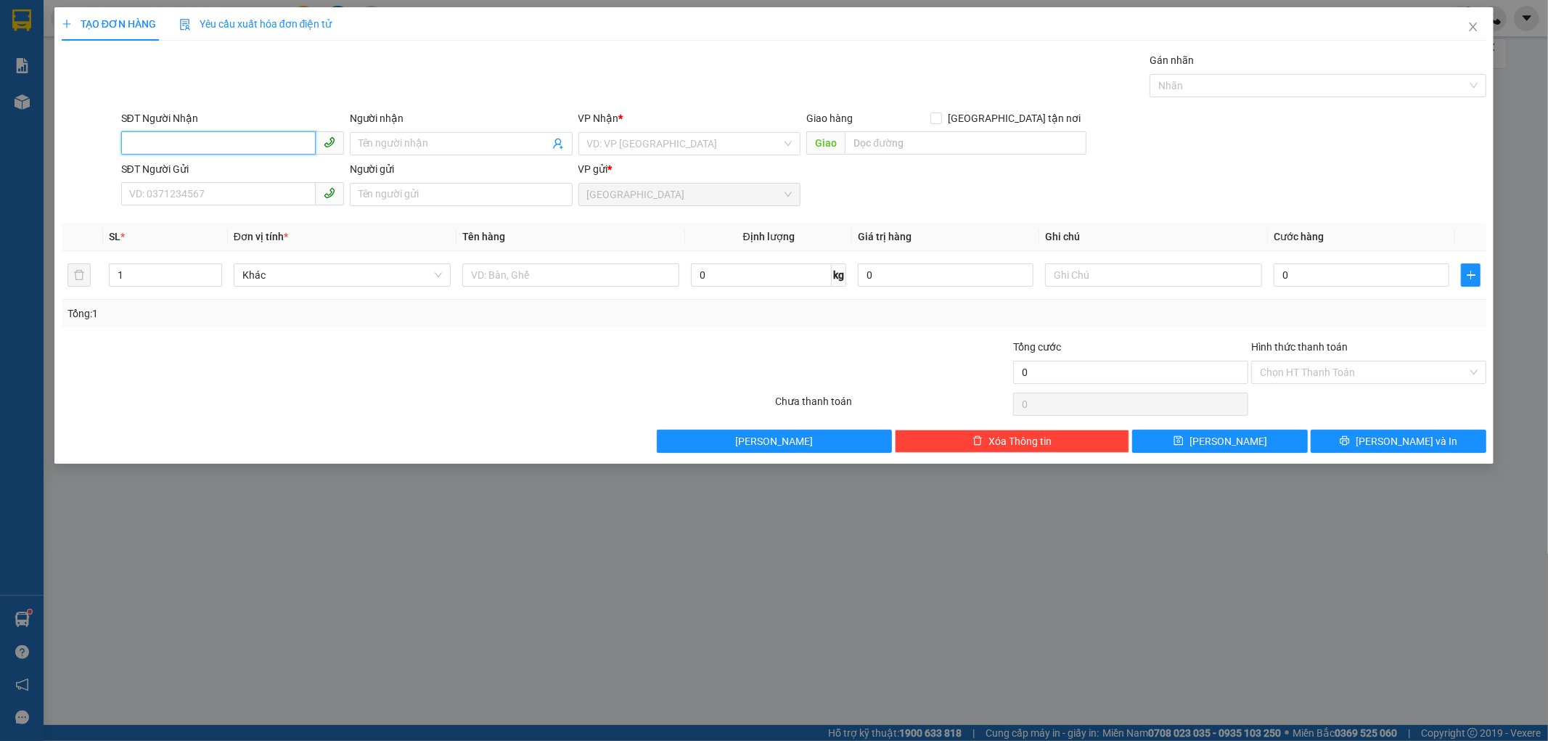
click at [147, 148] on input "SĐT Người Nhận" at bounding box center [218, 142] width 195 height 23
click at [361, 147] on input "Người nhận" at bounding box center [454, 144] width 191 height 16
type input "[PERSON_NAME]"
click at [422, 170] on div "XUÂN QUÝ - 0364023338" at bounding box center [461, 173] width 205 height 16
type input "0364023338"
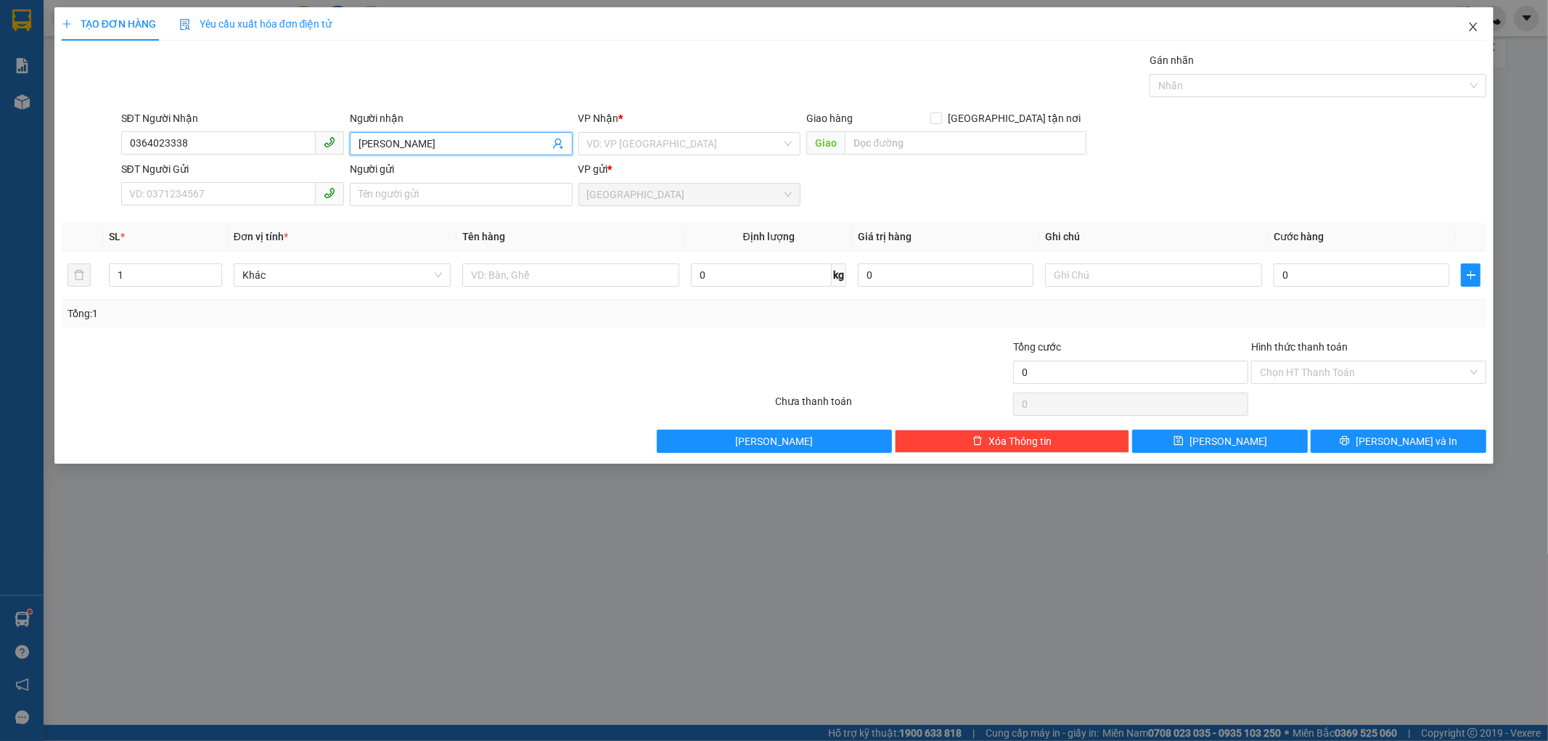
type input "[PERSON_NAME]"
click at [1465, 26] on span "Close" at bounding box center [1473, 27] width 41 height 41
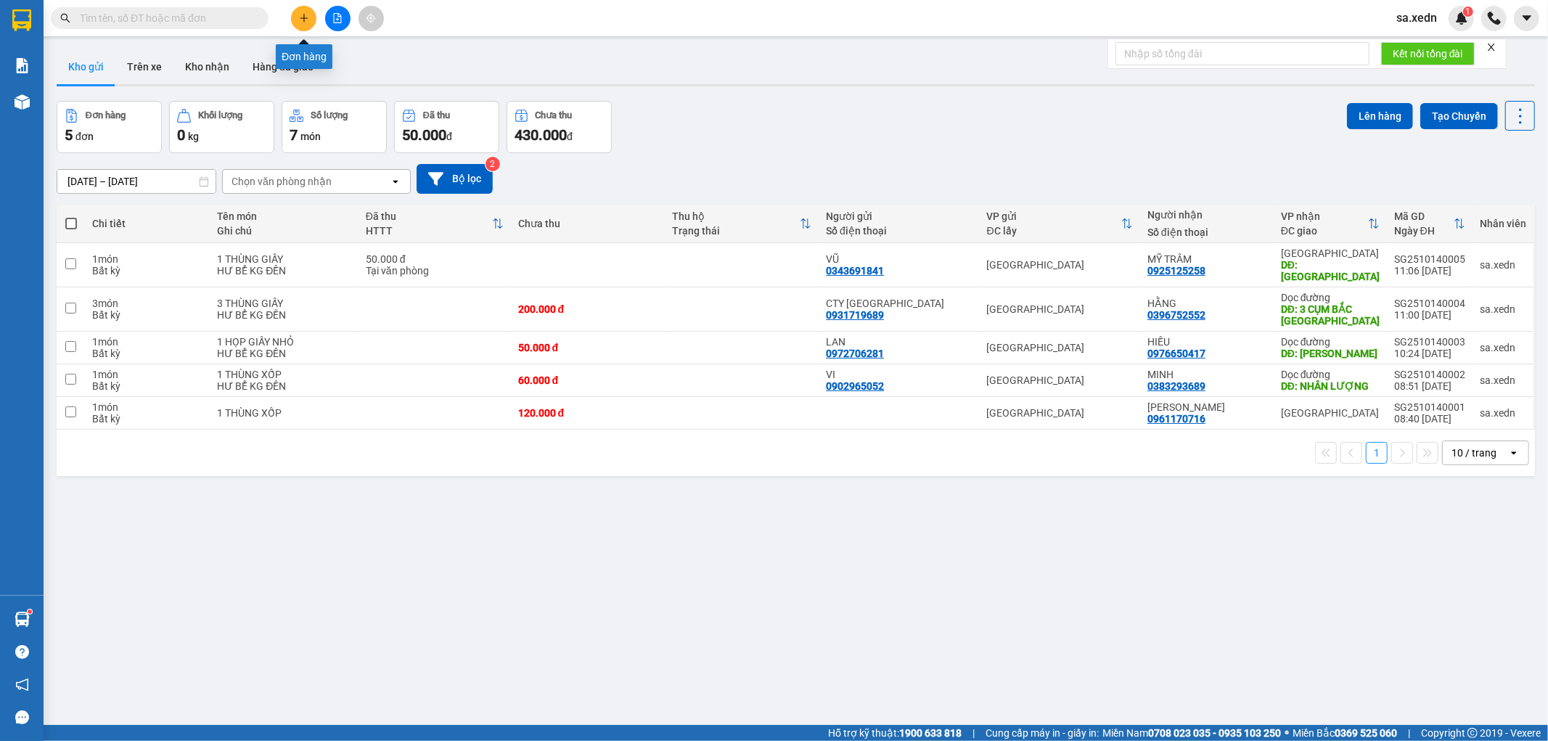
click at [303, 20] on icon "plus" at bounding box center [304, 18] width 10 height 10
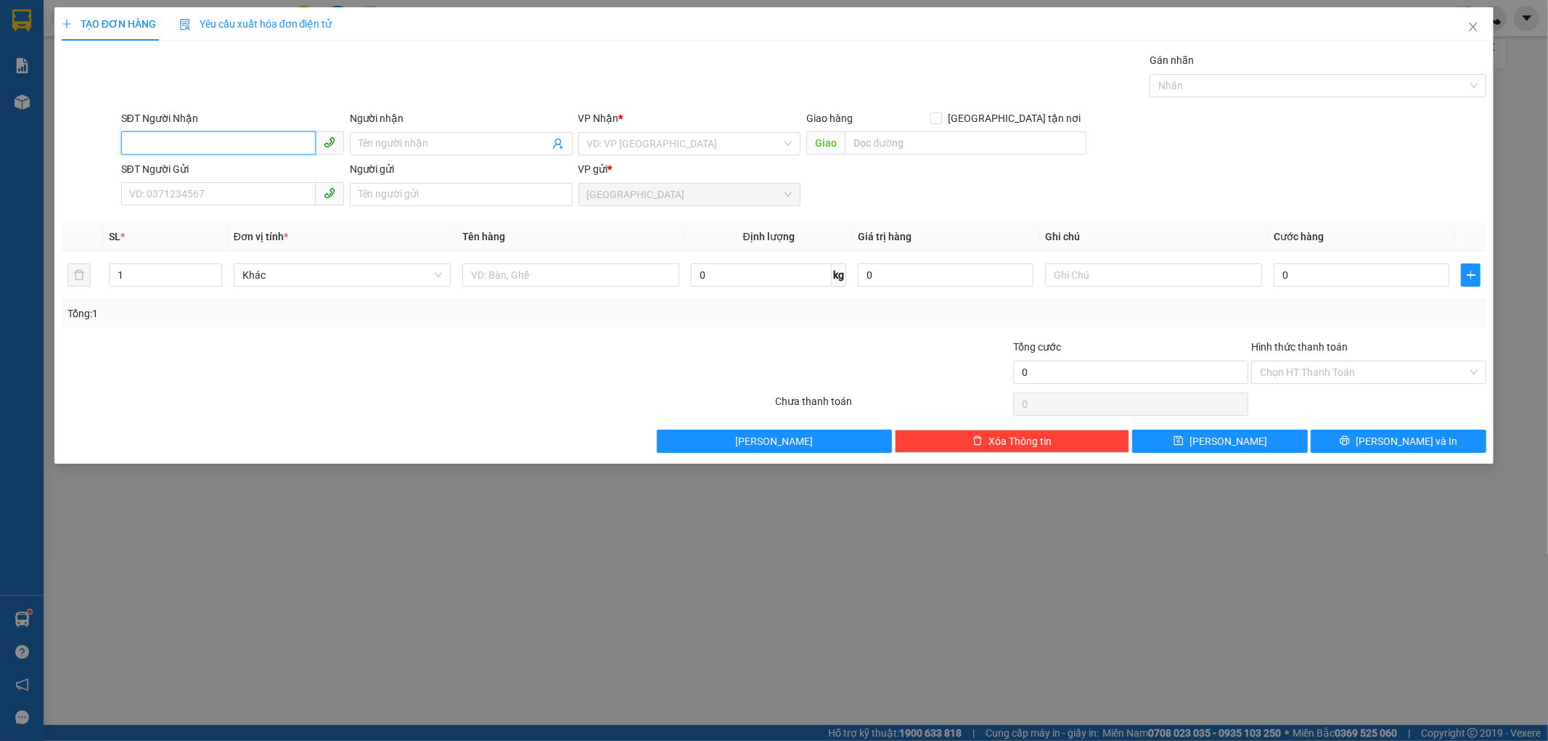
click at [165, 136] on input "SĐT Người Nhận" at bounding box center [218, 142] width 195 height 23
click at [157, 215] on div "0364023338 - [PERSON_NAME]" at bounding box center [232, 219] width 205 height 16
type input "0364023338"
type input "[PERSON_NAME]"
type input "CẦU SƠN BÌNH - [GEOGRAPHIC_DATA]"
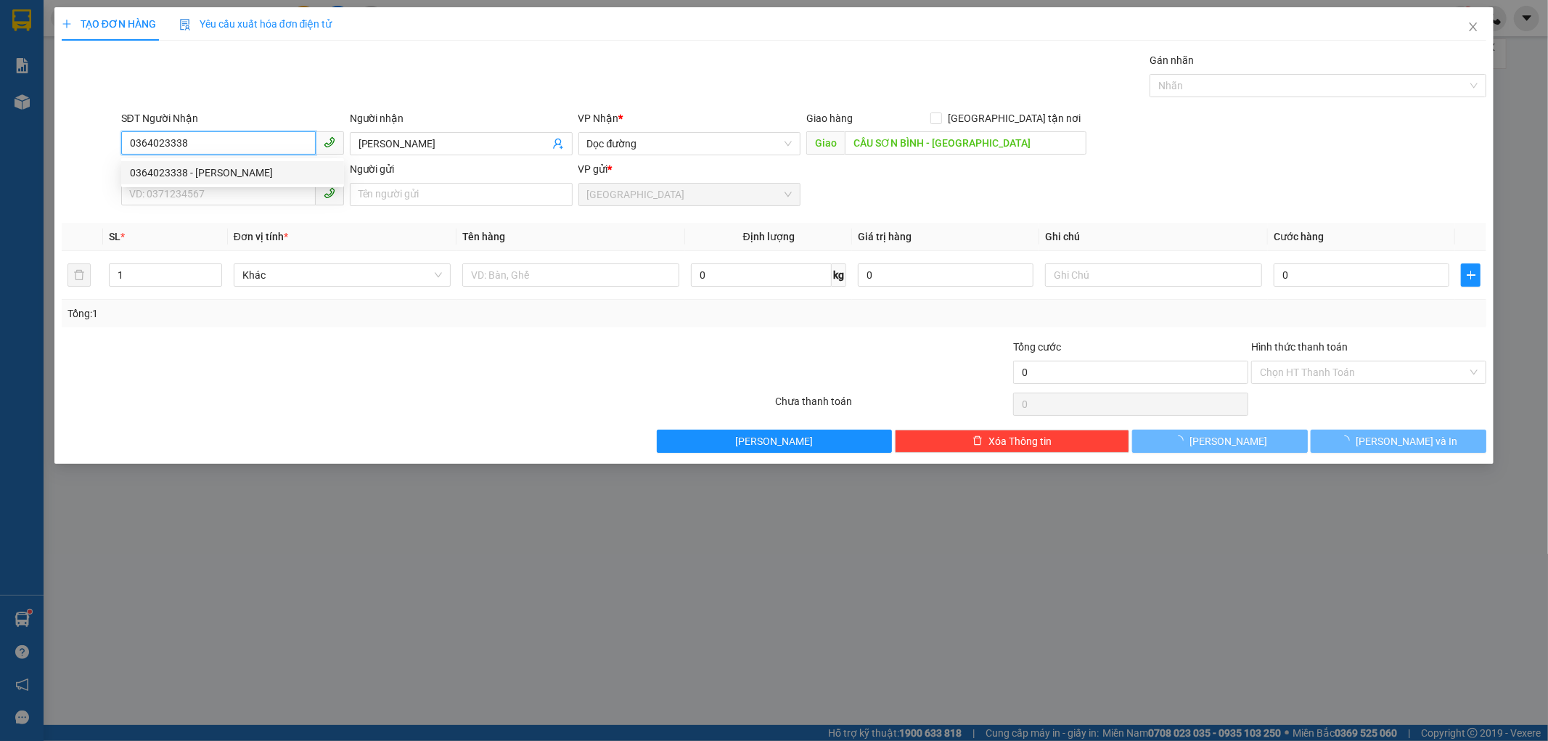
type input "50.000"
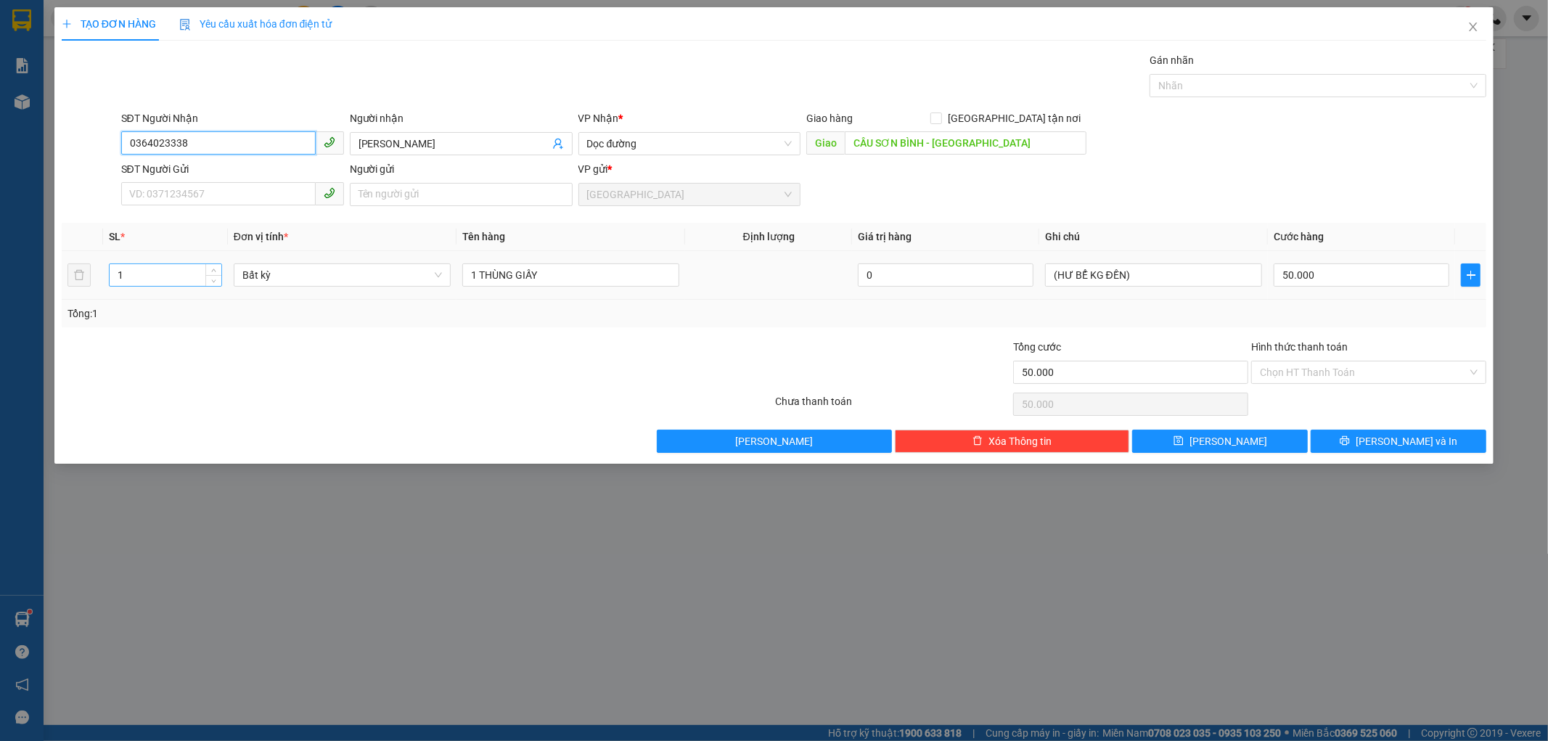
type input "0364023338"
click at [129, 277] on input "1" at bounding box center [166, 275] width 112 height 22
type input "3"
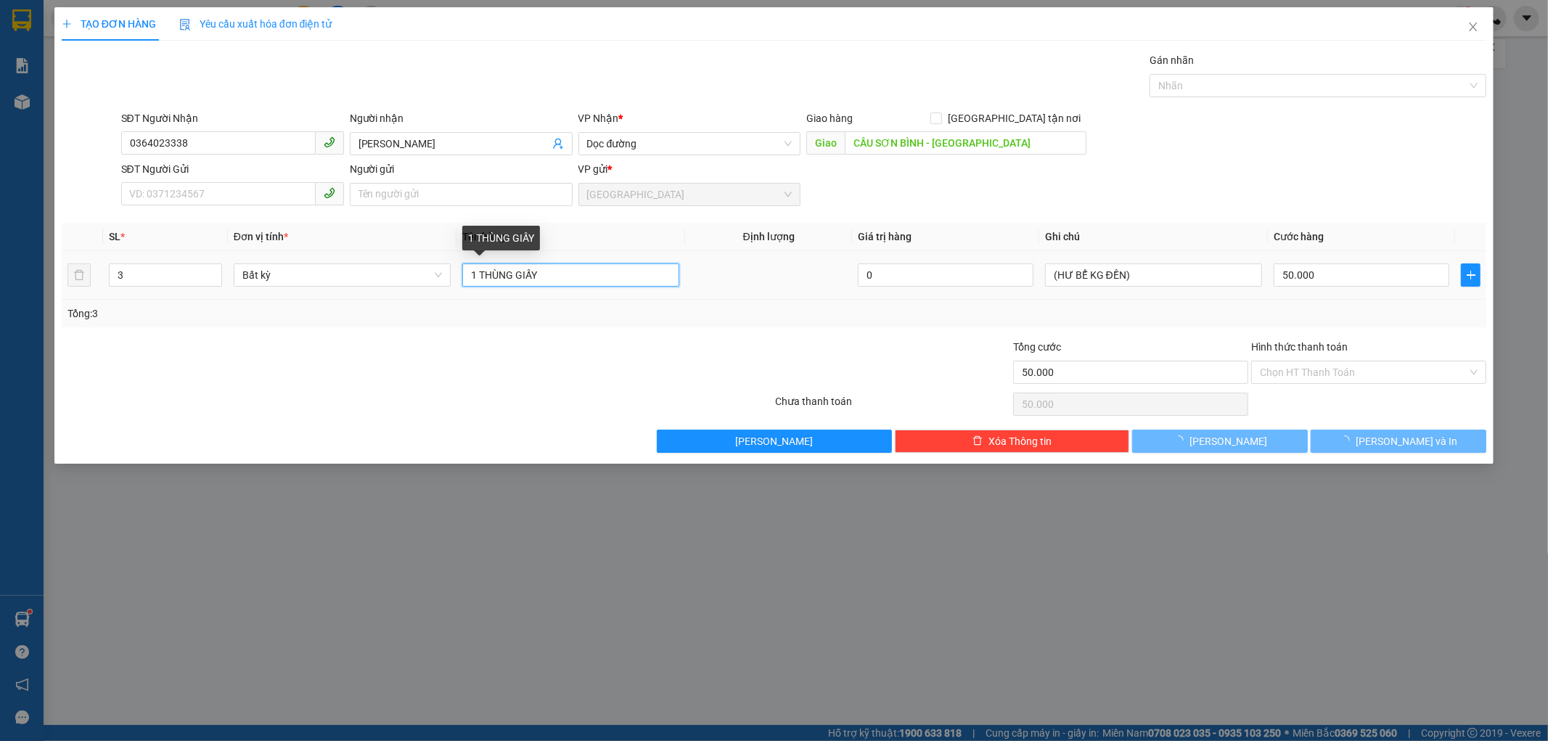
click at [475, 277] on input "1 THÙNG GIẤY" at bounding box center [570, 274] width 217 height 23
type input "0"
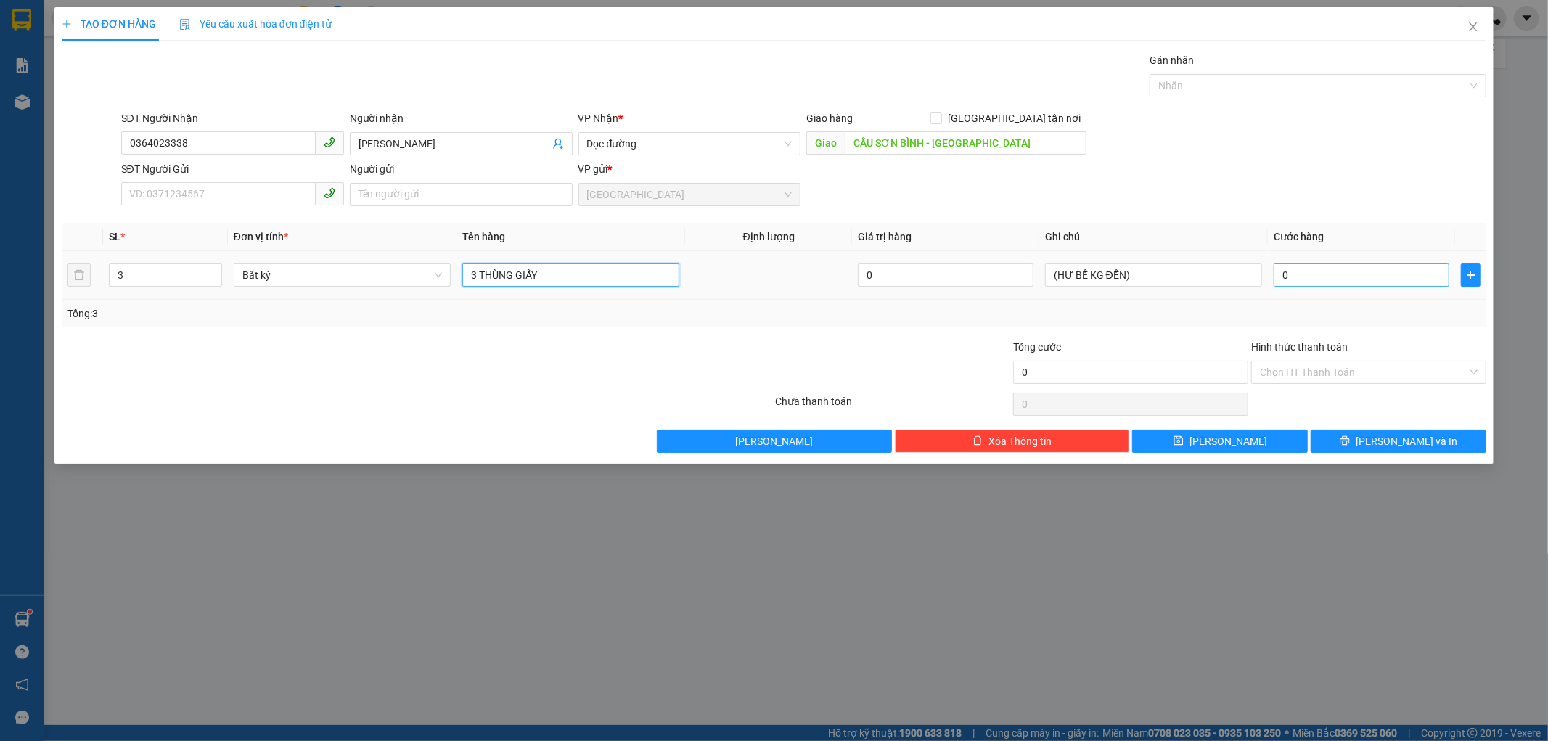
type input "3 THÙNG GIẤY"
click at [1274, 277] on input "0" at bounding box center [1362, 274] width 176 height 23
type input "2"
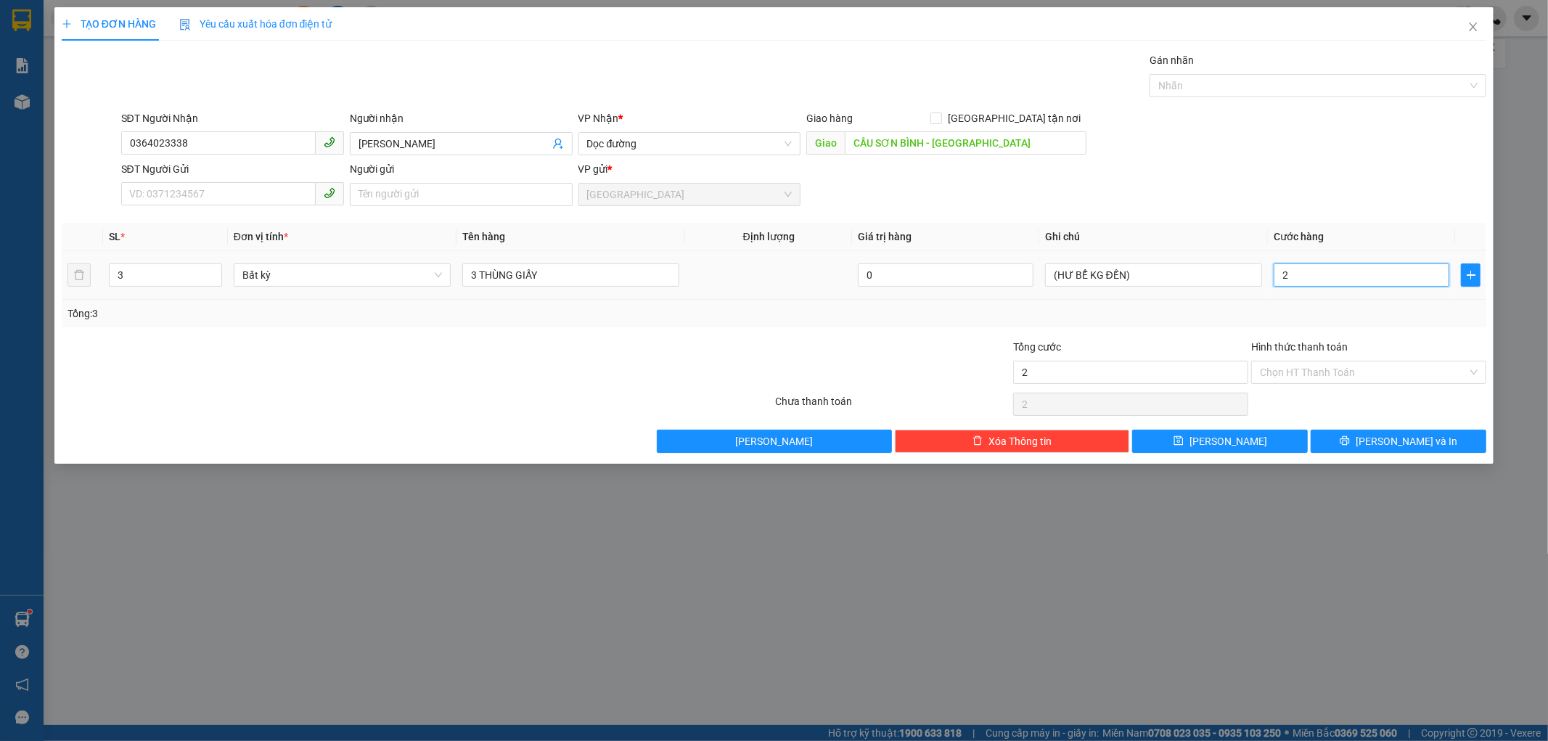
type input "20"
type input "200"
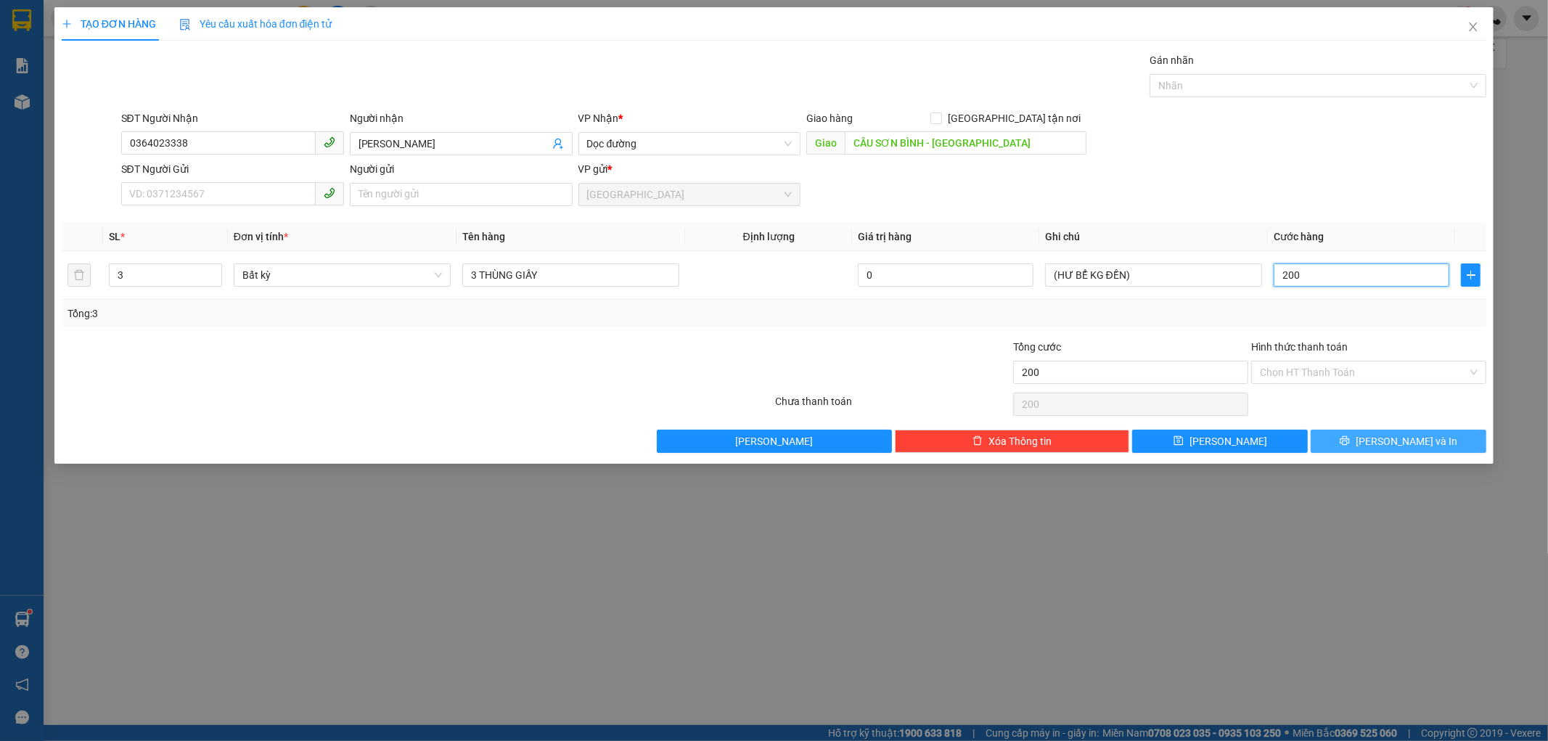
type input "200"
type input "200.000"
click at [1336, 446] on button "[PERSON_NAME] và In" at bounding box center [1399, 441] width 176 height 23
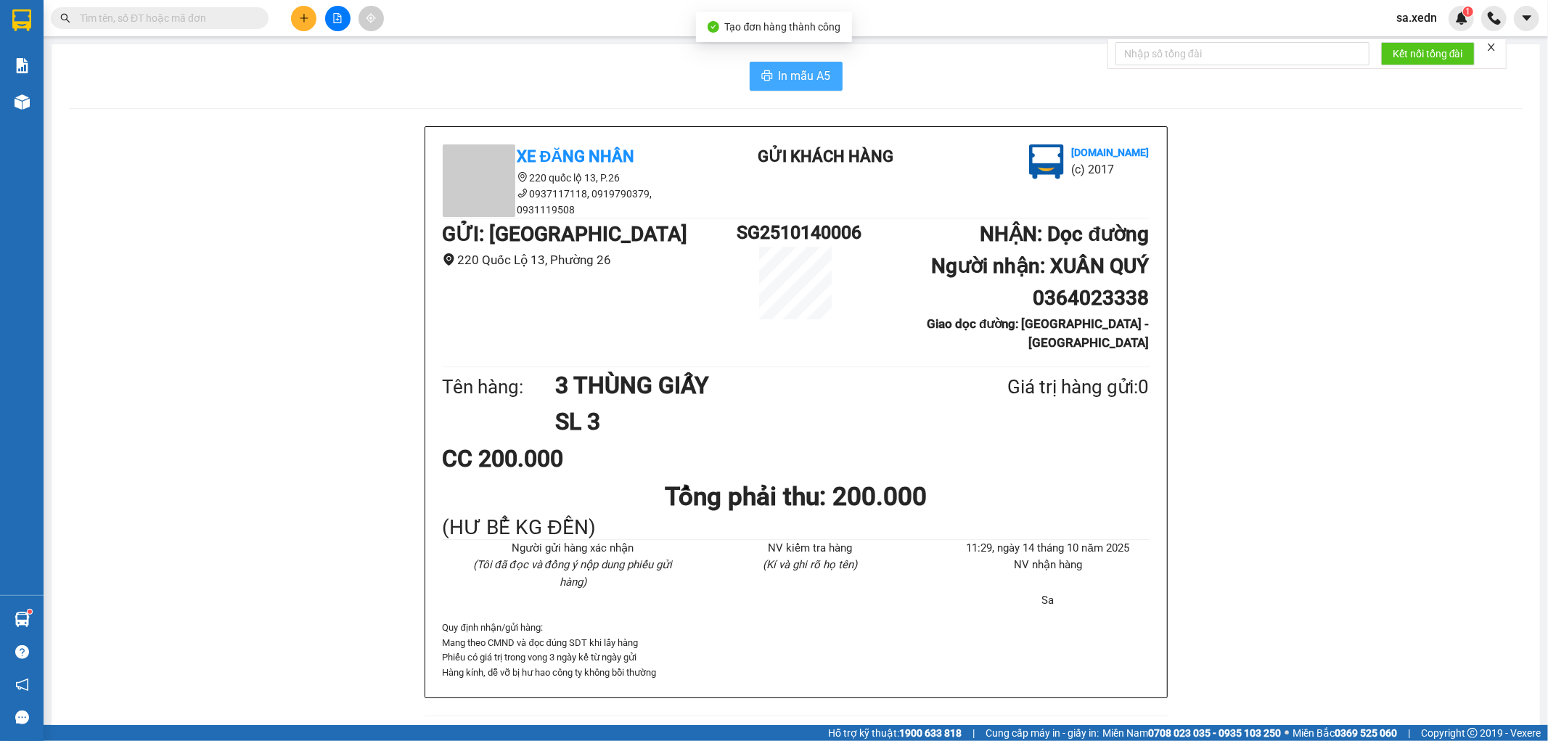
click at [779, 70] on span "In mẫu A5" at bounding box center [805, 76] width 52 height 18
